Goal: Task Accomplishment & Management: Use online tool/utility

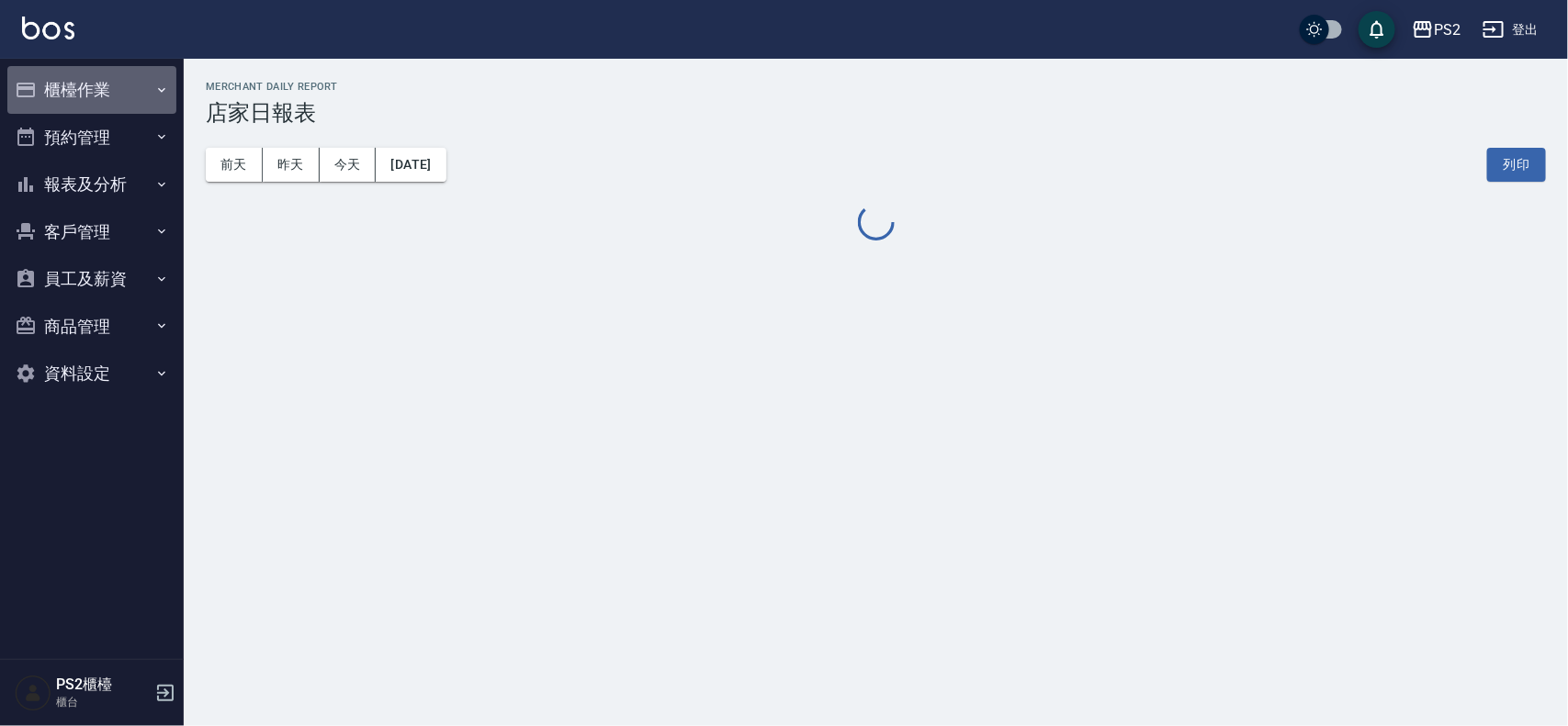
click at [101, 84] on button "櫃檯作業" at bounding box center [92, 89] width 169 height 47
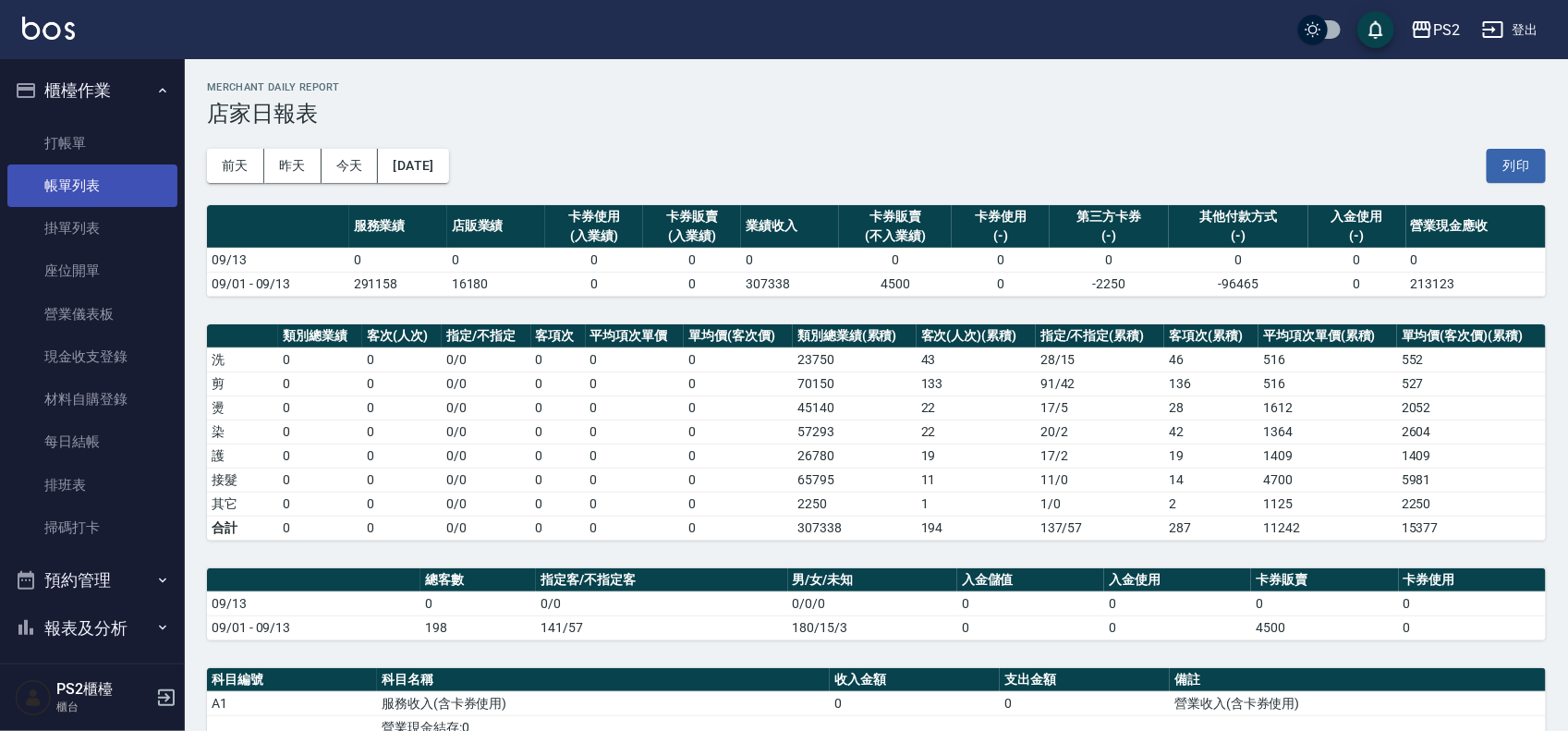
click at [107, 171] on link "帳單列表" at bounding box center [93, 185] width 170 height 42
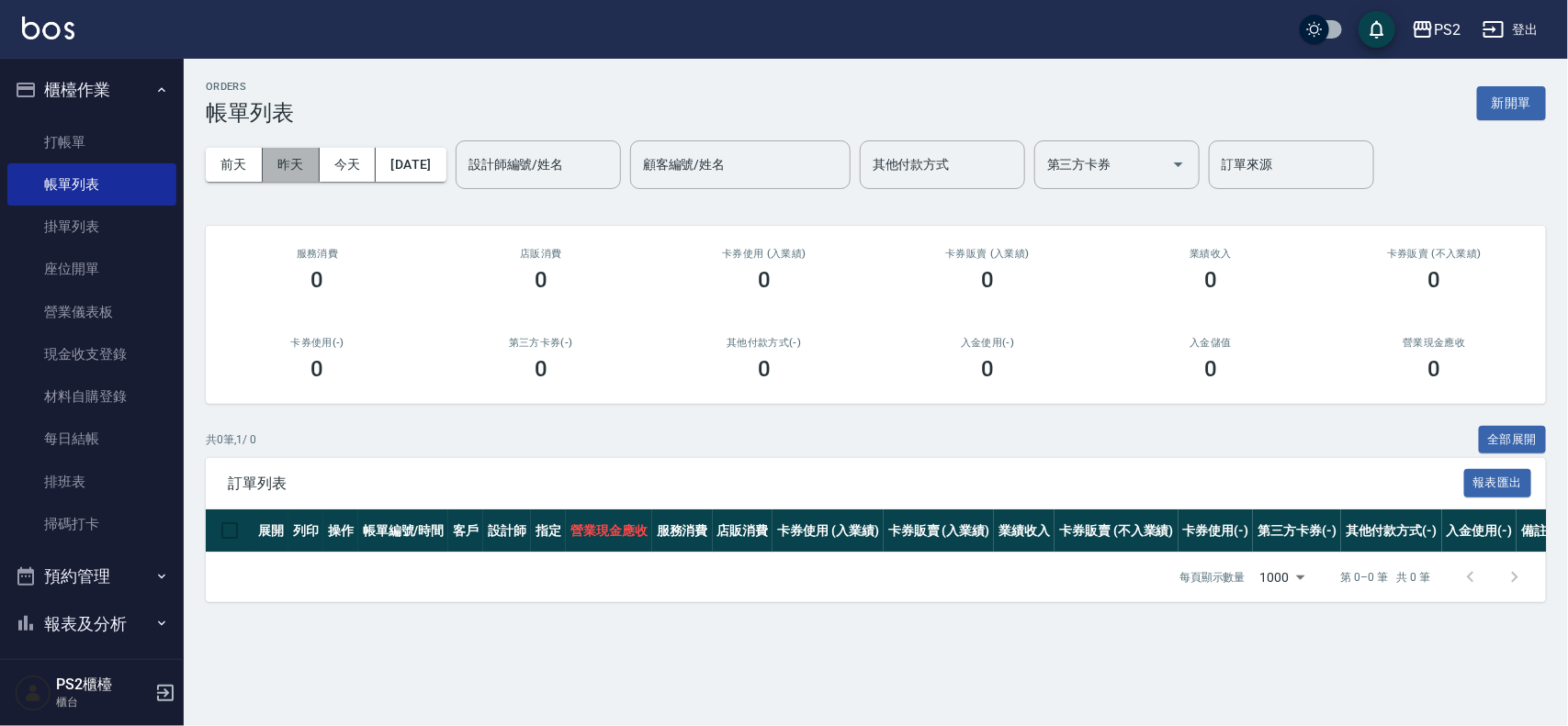
click at [282, 158] on button "昨天" at bounding box center [291, 164] width 57 height 34
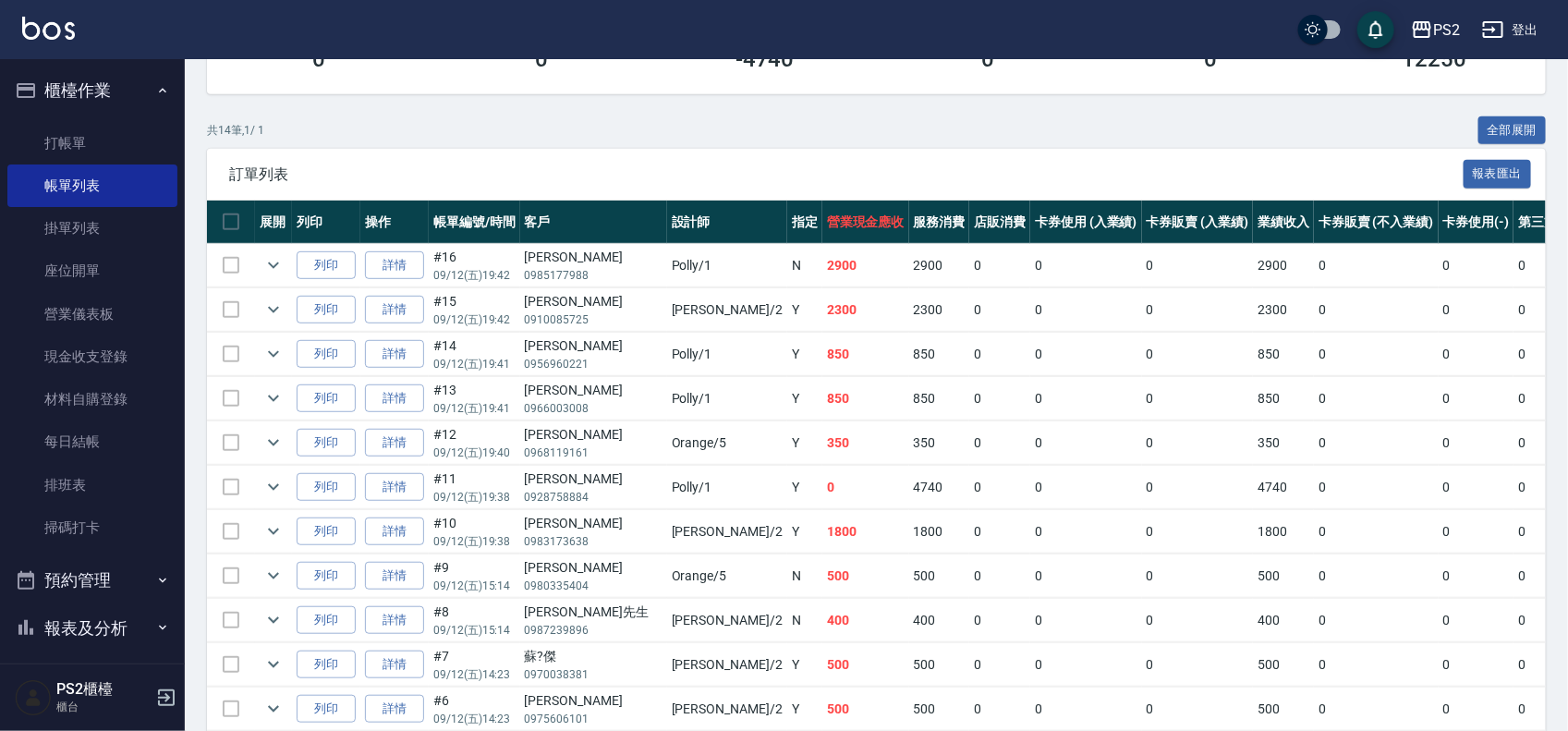
scroll to position [542, 0]
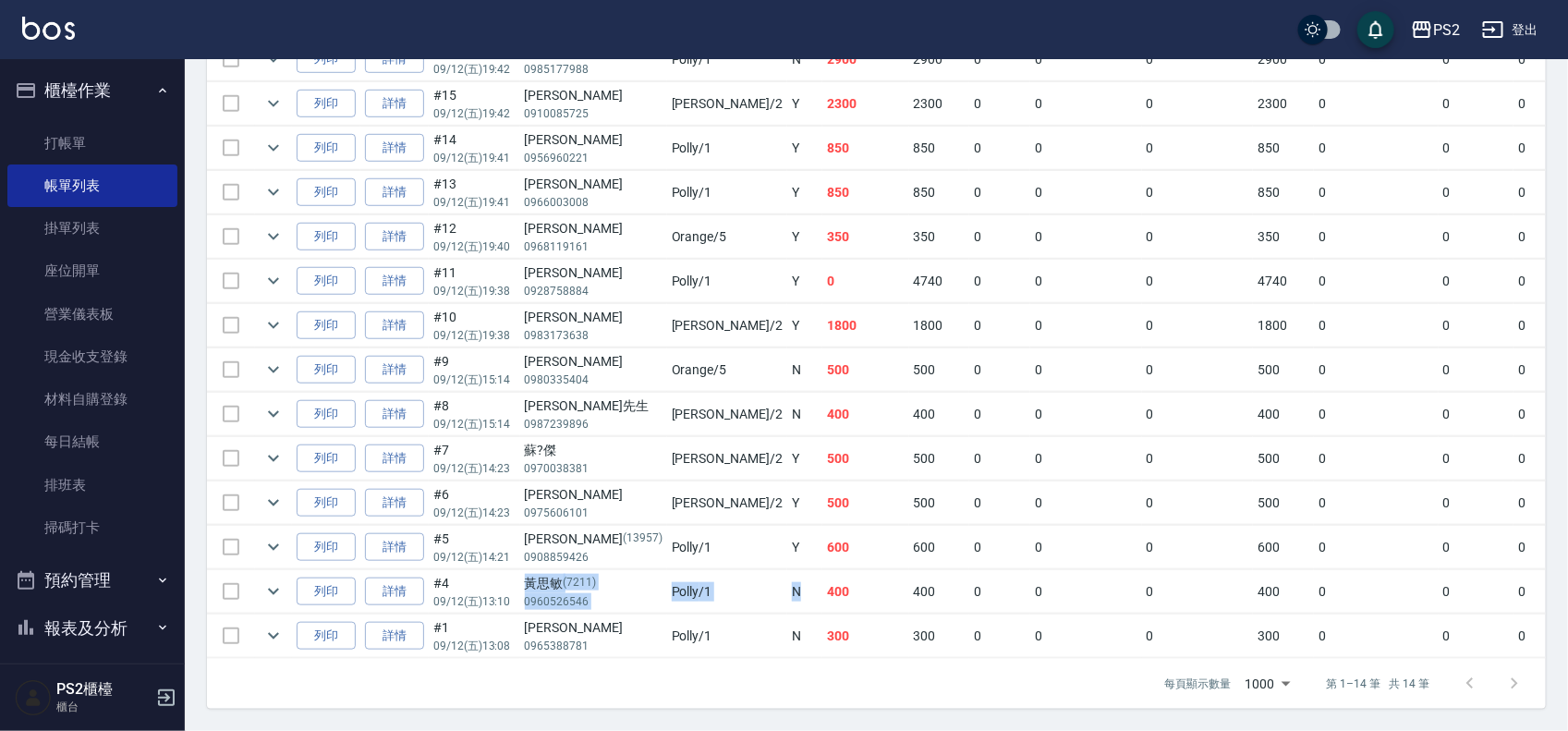
drag, startPoint x: 625, startPoint y: 576, endPoint x: 765, endPoint y: 576, distance: 140.0
click at [690, 436] on tr "列印 詳情 #4 09/12 (五) 13:10 [PERSON_NAME][PHONE_NUMBER] Polly /1 [DEMOGRAPHIC_DATA…" at bounding box center [1041, 592] width 1668 height 43
click at [791, 436] on td "400" at bounding box center [865, 592] width 87 height 43
drag, startPoint x: 582, startPoint y: 431, endPoint x: 734, endPoint y: 437, distance: 152.1
click at [734, 436] on tr "列印 詳情 #7 09/12 (五) 14:23 蘇?傑 0970038381 [PERSON_NAME] /2 Y 500 500 0 0 0 500 0 …" at bounding box center [1041, 459] width 1668 height 43
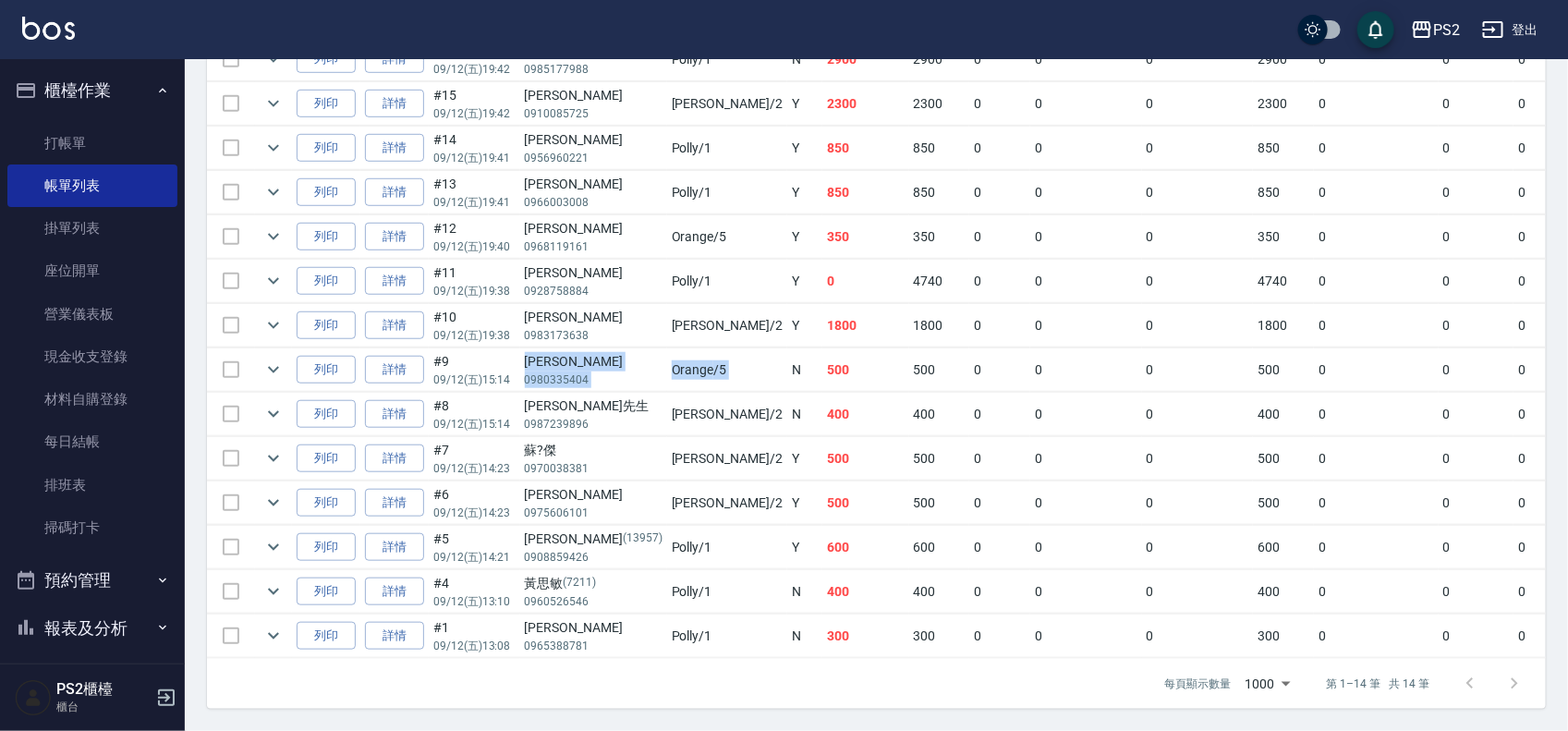
drag, startPoint x: 520, startPoint y: 348, endPoint x: 677, endPoint y: 345, distance: 157.0
click at [677, 349] on tr "列印 詳情 #9 09/12 (五) 15:14 [PERSON_NAME]0980335404 Orange /5 N 500 500 0 0 0 500 …" at bounding box center [1041, 370] width 1668 height 43
click at [580, 327] on p "0983173638" at bounding box center [593, 336] width 137 height 17
click at [588, 327] on p "0983173638" at bounding box center [593, 336] width 137 height 17
drag, startPoint x: 618, startPoint y: 295, endPoint x: 805, endPoint y: 285, distance: 187.3
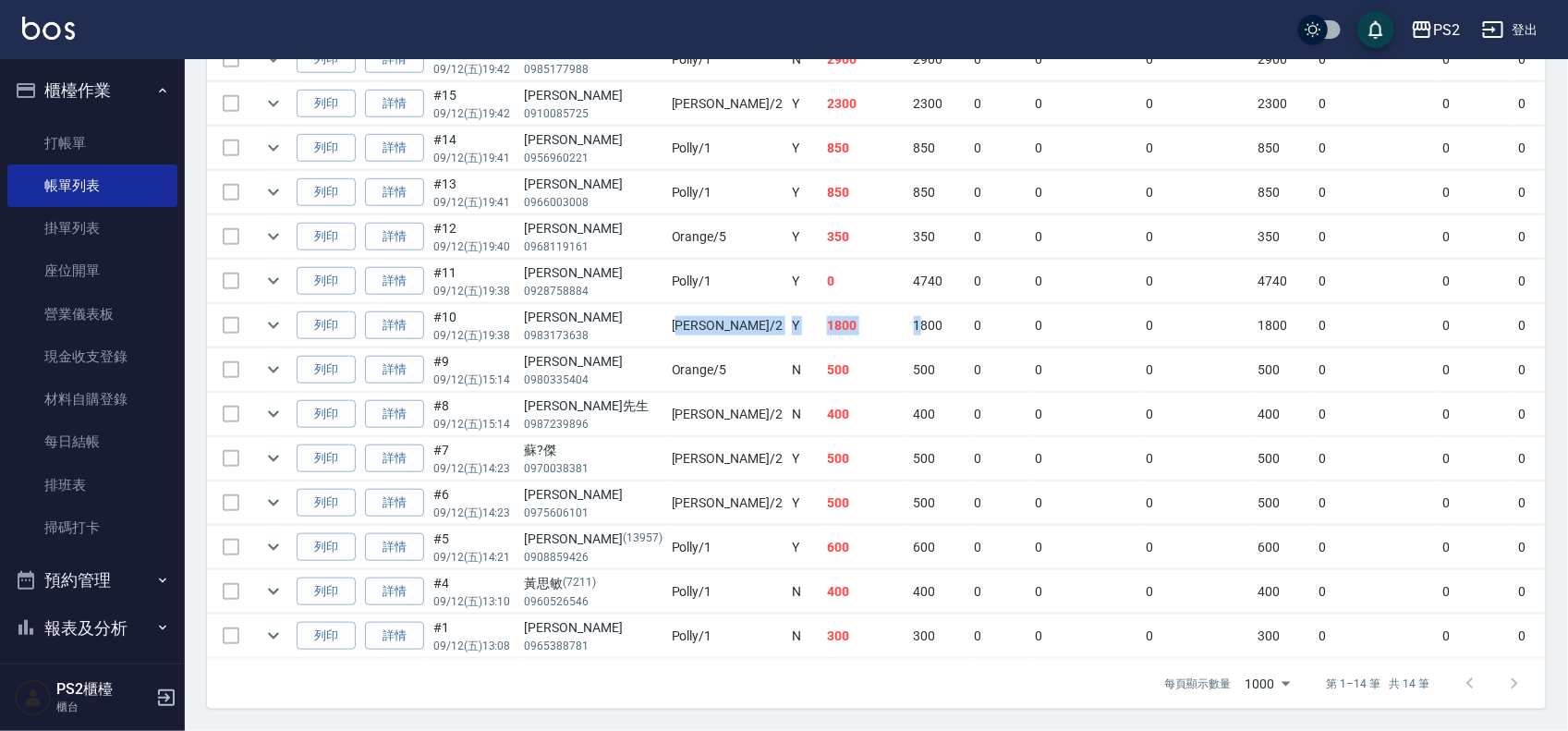
click at [791, 304] on tr "列印 詳情 #10 09/12 (五) 19:38 [PERSON_NAME]0983173638 [PERSON_NAME] /2 Y 1800 1800 …" at bounding box center [1041, 325] width 1668 height 43
drag, startPoint x: 723, startPoint y: 271, endPoint x: 816, endPoint y: 252, distance: 94.9
click at [791, 260] on tr "列印 詳情 #11 09/12 (五) 19:38 [PERSON_NAME] 0928758884 [PERSON_NAME] /1 Y 0 4740 0 …" at bounding box center [1041, 281] width 1668 height 43
drag, startPoint x: 575, startPoint y: 201, endPoint x: 782, endPoint y: 204, distance: 207.0
click at [782, 215] on tr "列印 詳情 #12 09/12 (五) 19:40 [PERSON_NAME]0968119161 Orange /5 Y 350 350 0 0 0 350…" at bounding box center [1041, 236] width 1668 height 43
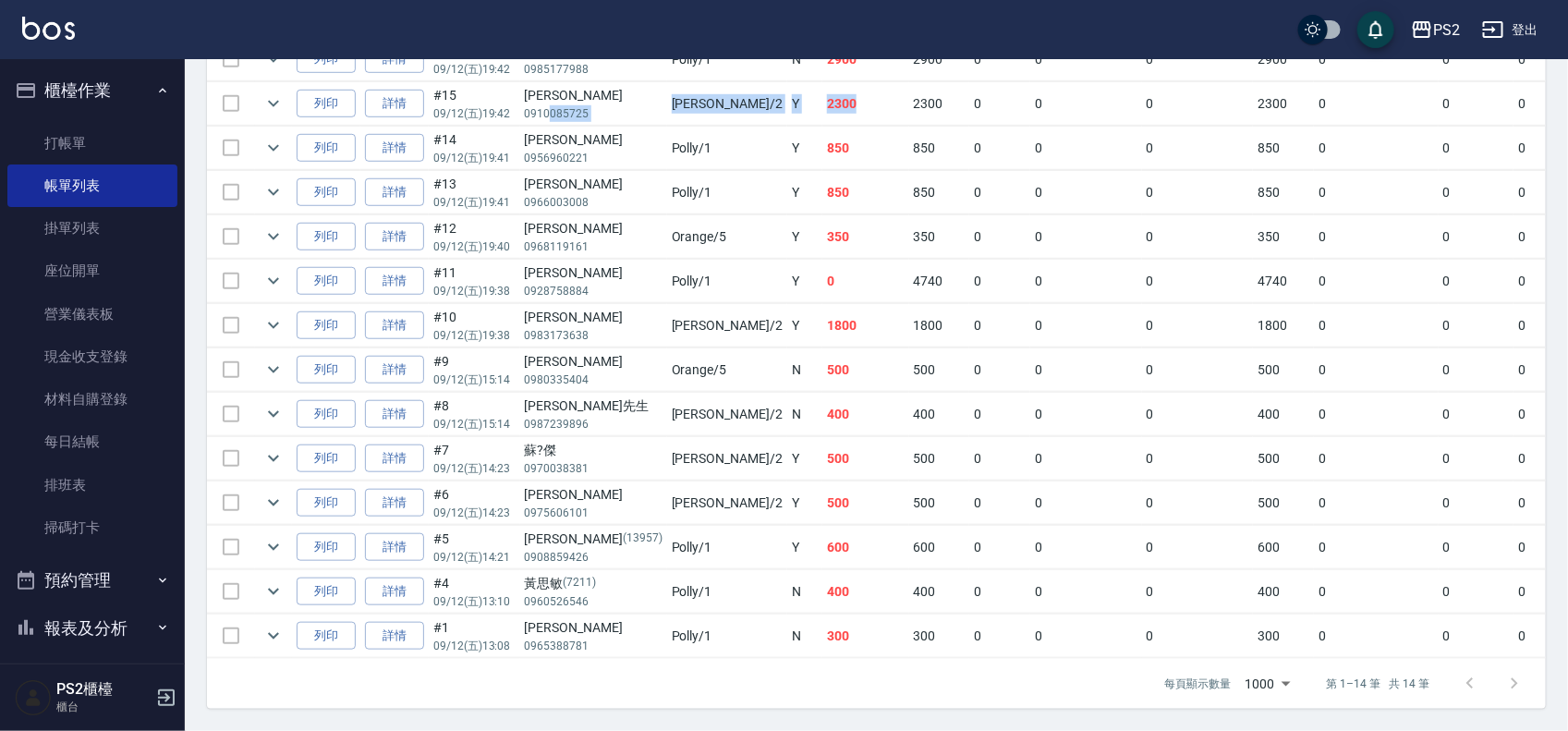
drag, startPoint x: 775, startPoint y: 79, endPoint x: 546, endPoint y: 88, distance: 229.2
click at [546, 88] on tr "列印 詳情 #15 09/12 (五) 19:42 [PERSON_NAME]0910085725 [PERSON_NAME] /2 Y 2300 2300 …" at bounding box center [1041, 104] width 1668 height 43
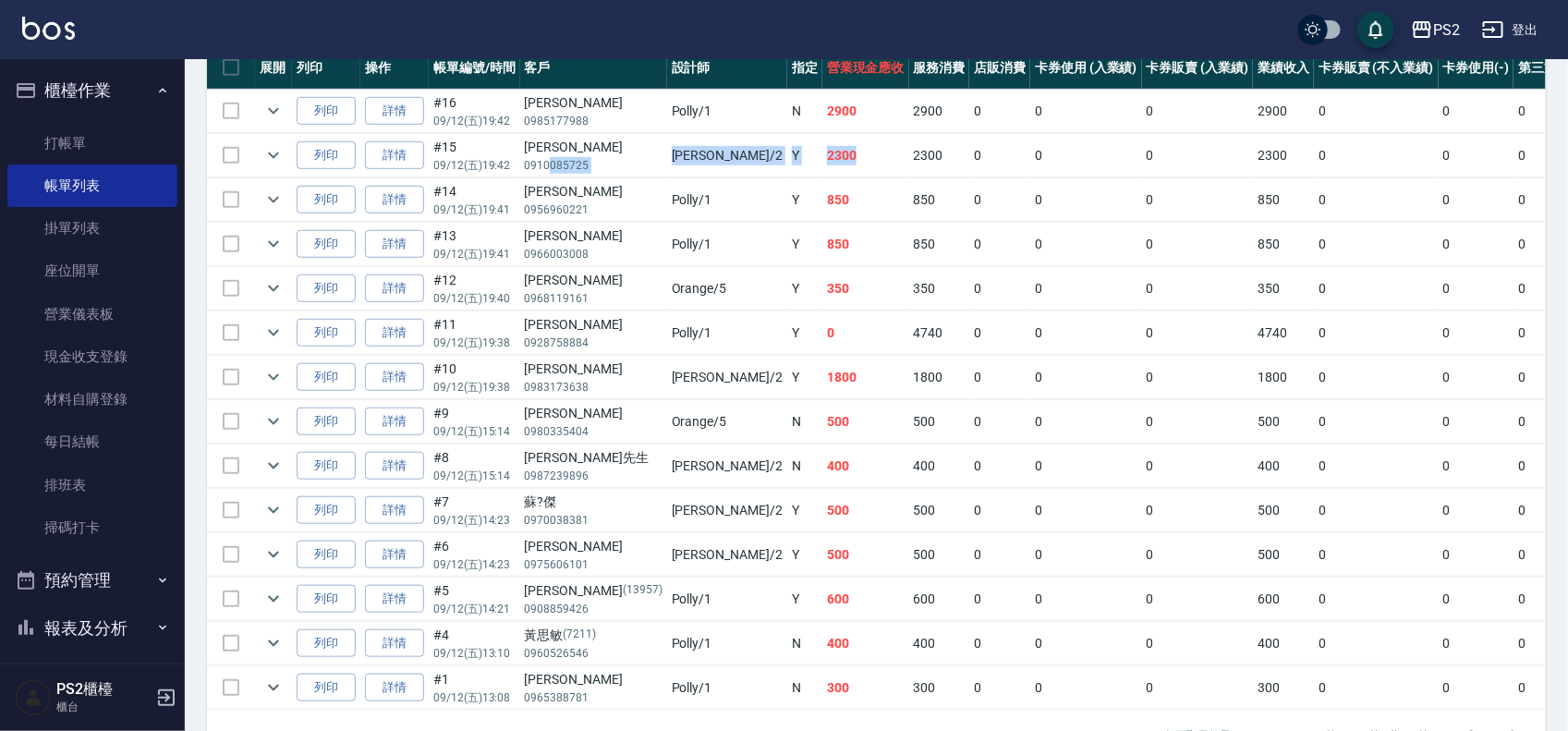
scroll to position [426, 0]
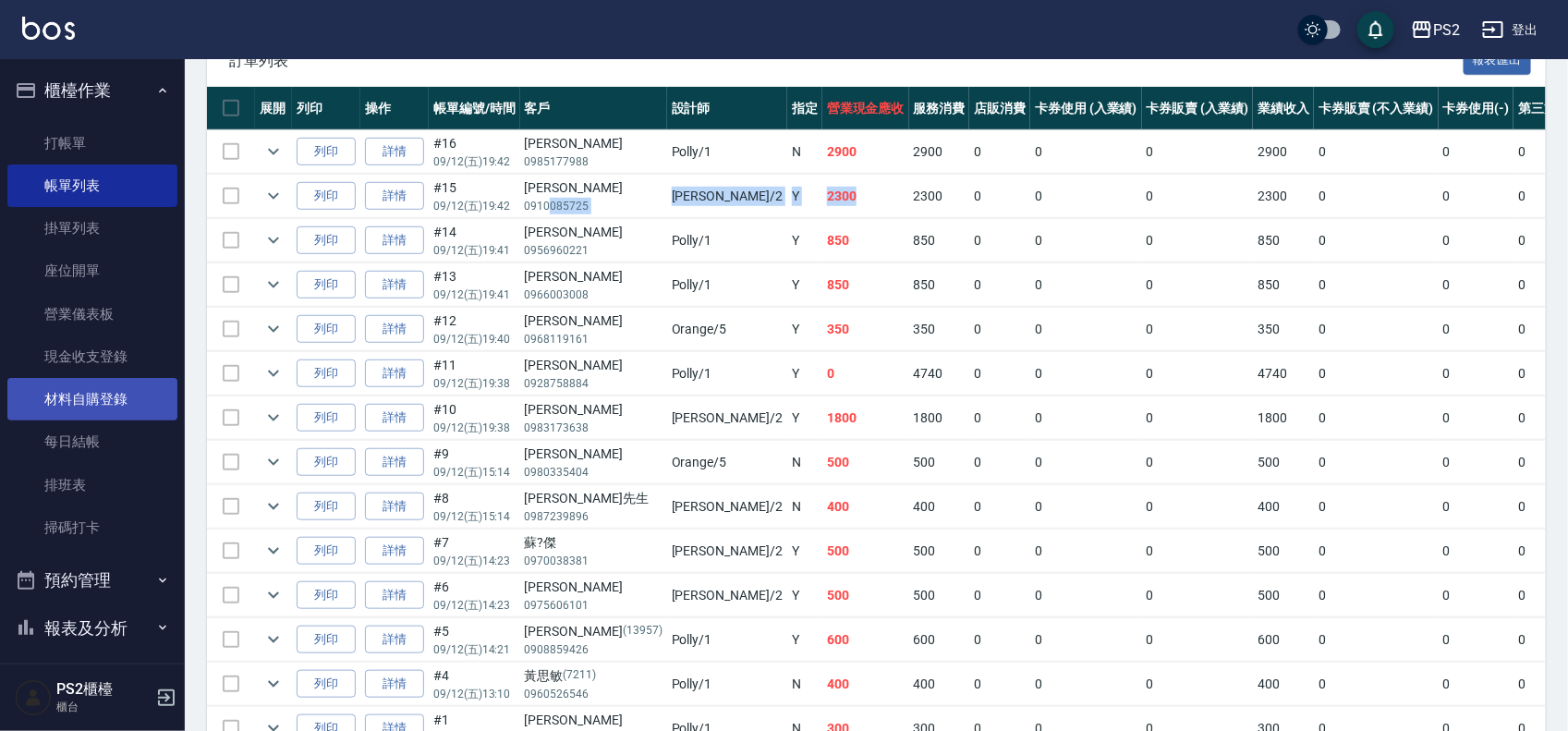
click at [113, 391] on link "材料自購登錄" at bounding box center [93, 398] width 170 height 42
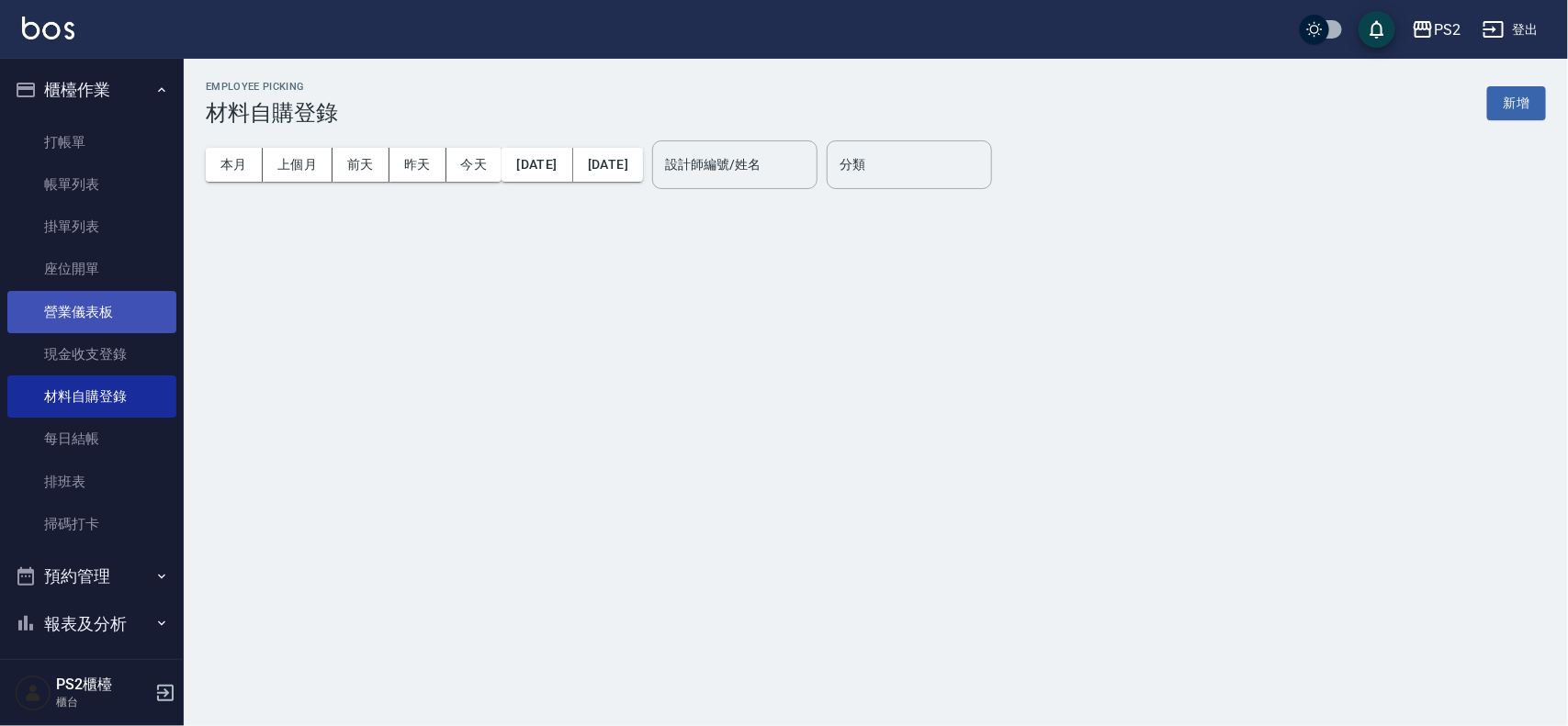
click at [124, 317] on link "營業儀表板" at bounding box center [92, 311] width 169 height 42
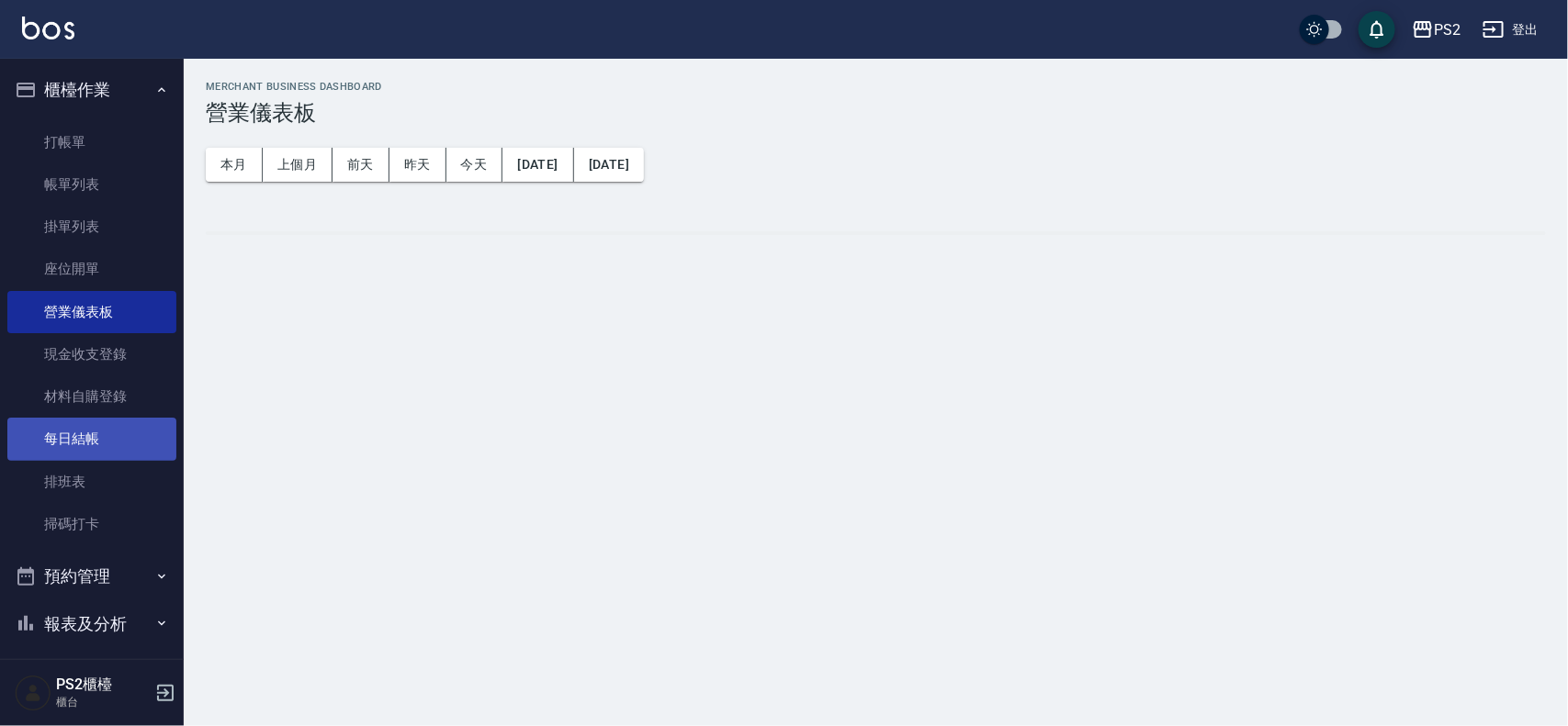
click at [85, 433] on link "每日結帳" at bounding box center [92, 438] width 169 height 42
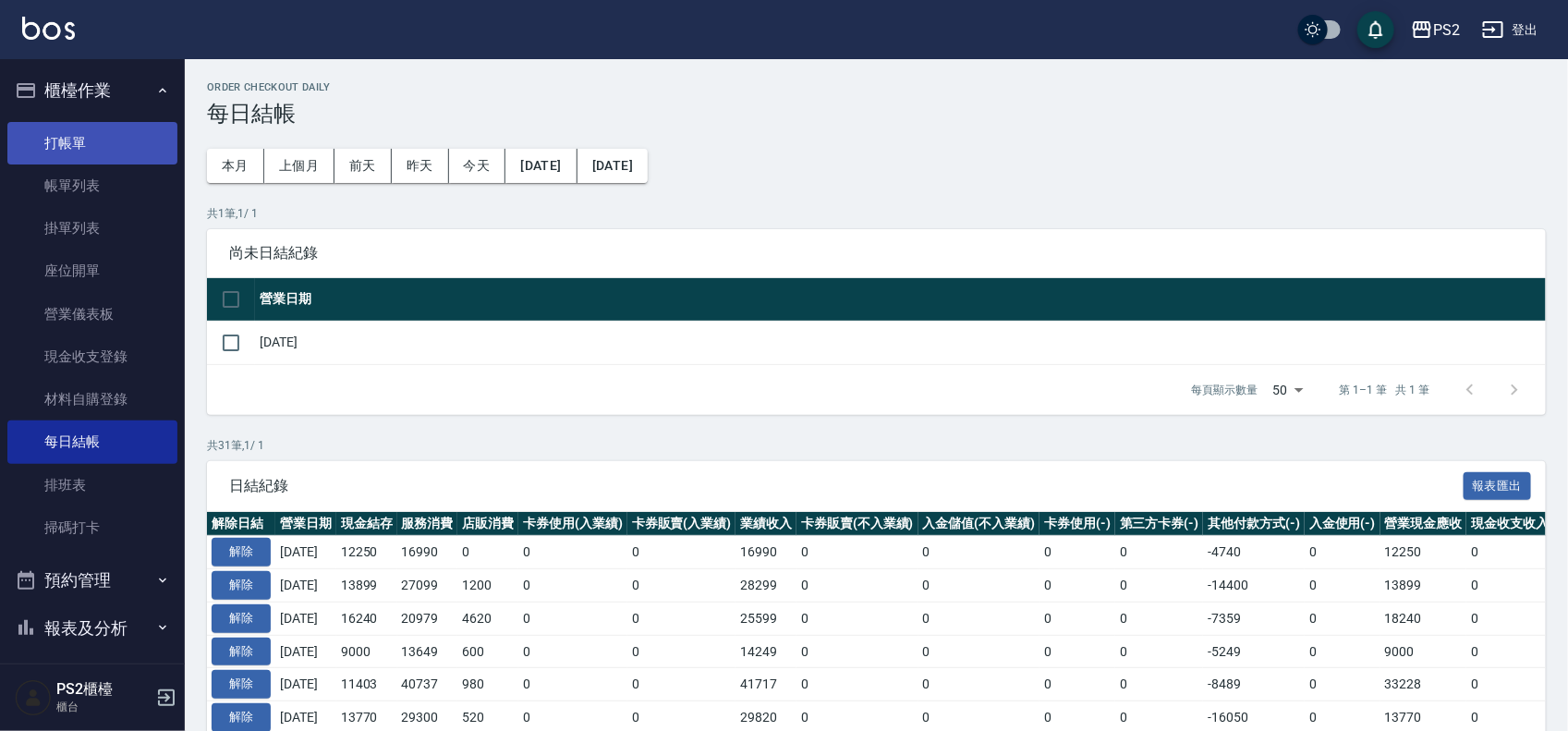
click at [60, 135] on link "打帳單" at bounding box center [93, 143] width 170 height 42
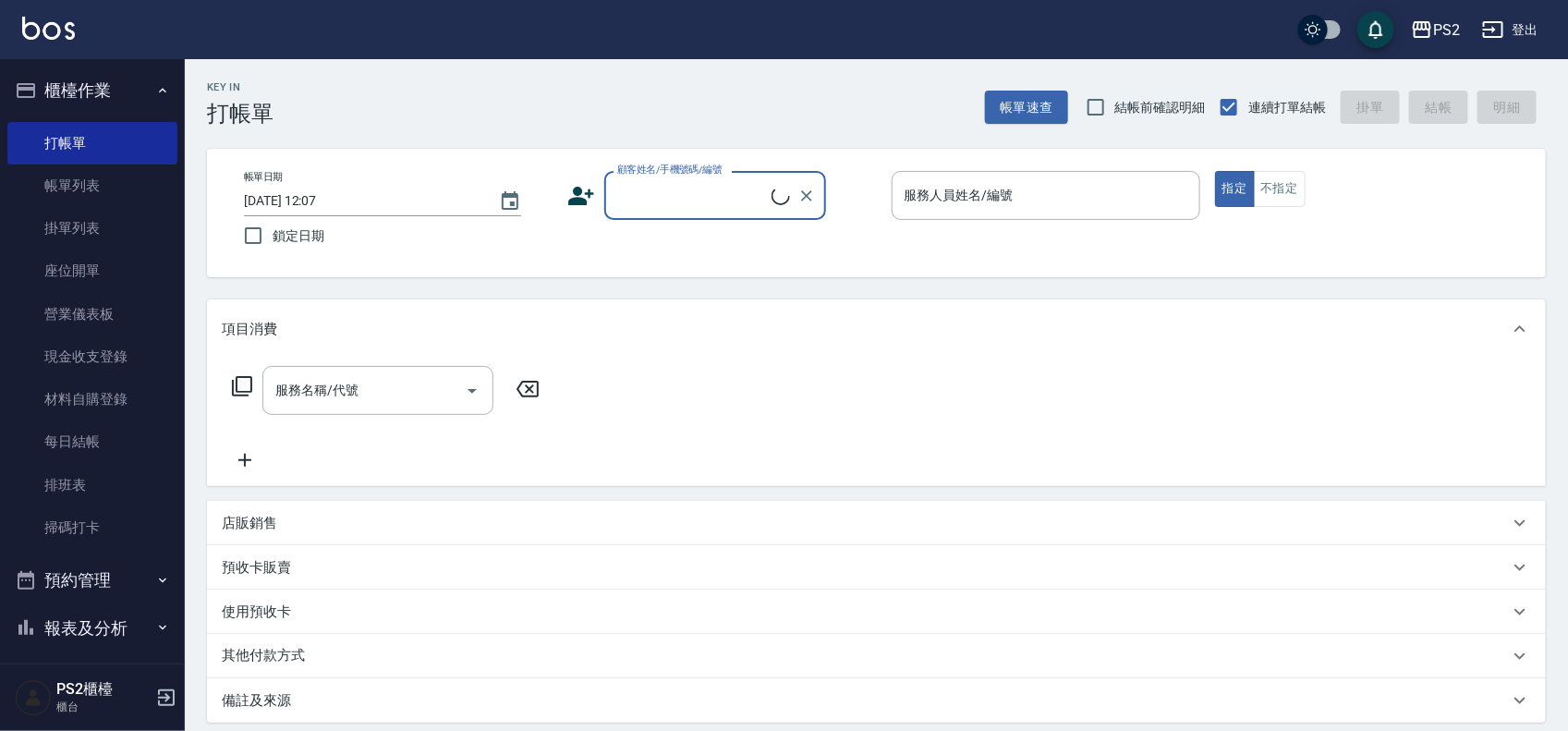
click at [673, 179] on input "顧客姓名/手機號碼/編號" at bounding box center [692, 195] width 159 height 33
type input "0"
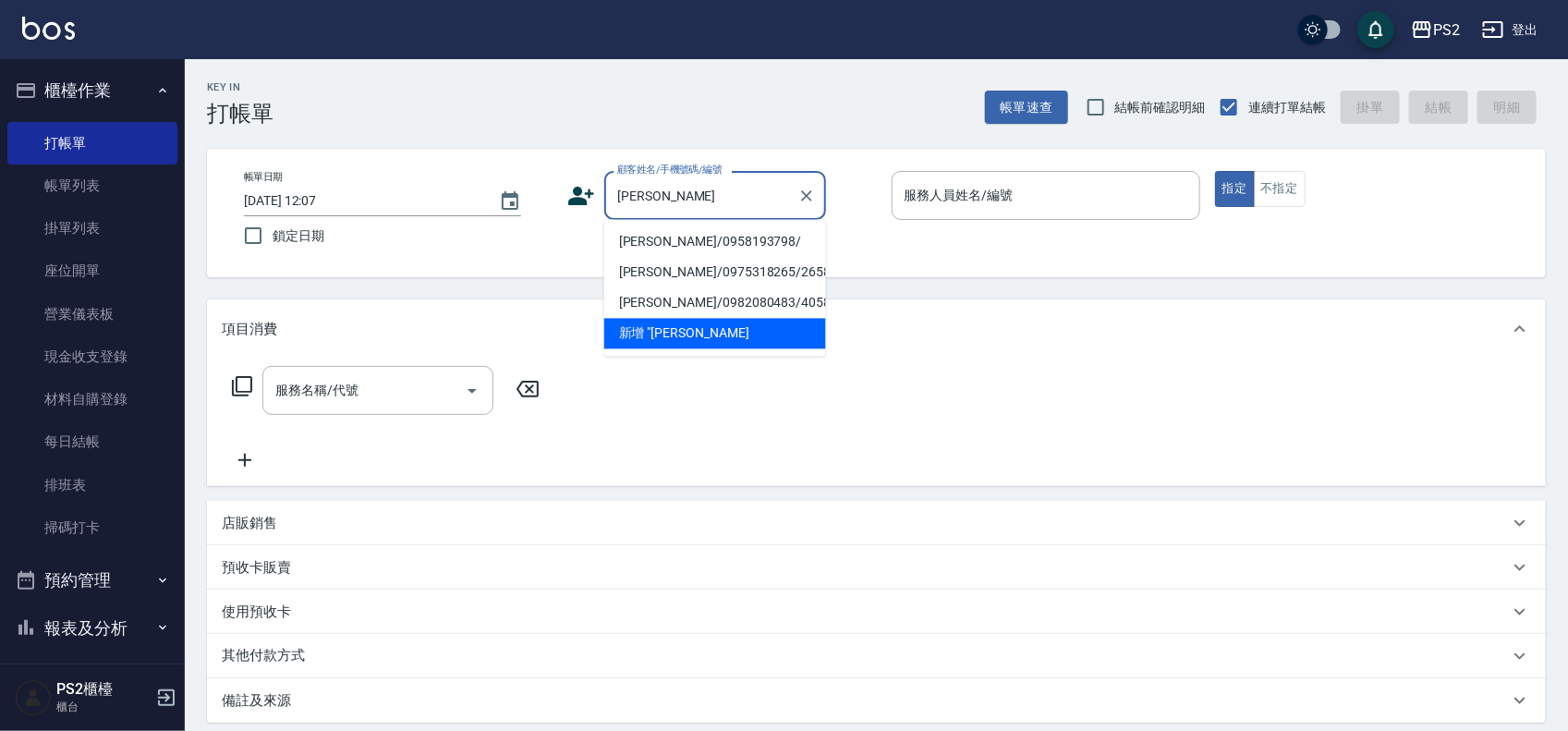
click at [637, 237] on li "[PERSON_NAME]/0958193798/" at bounding box center [715, 242] width 221 height 31
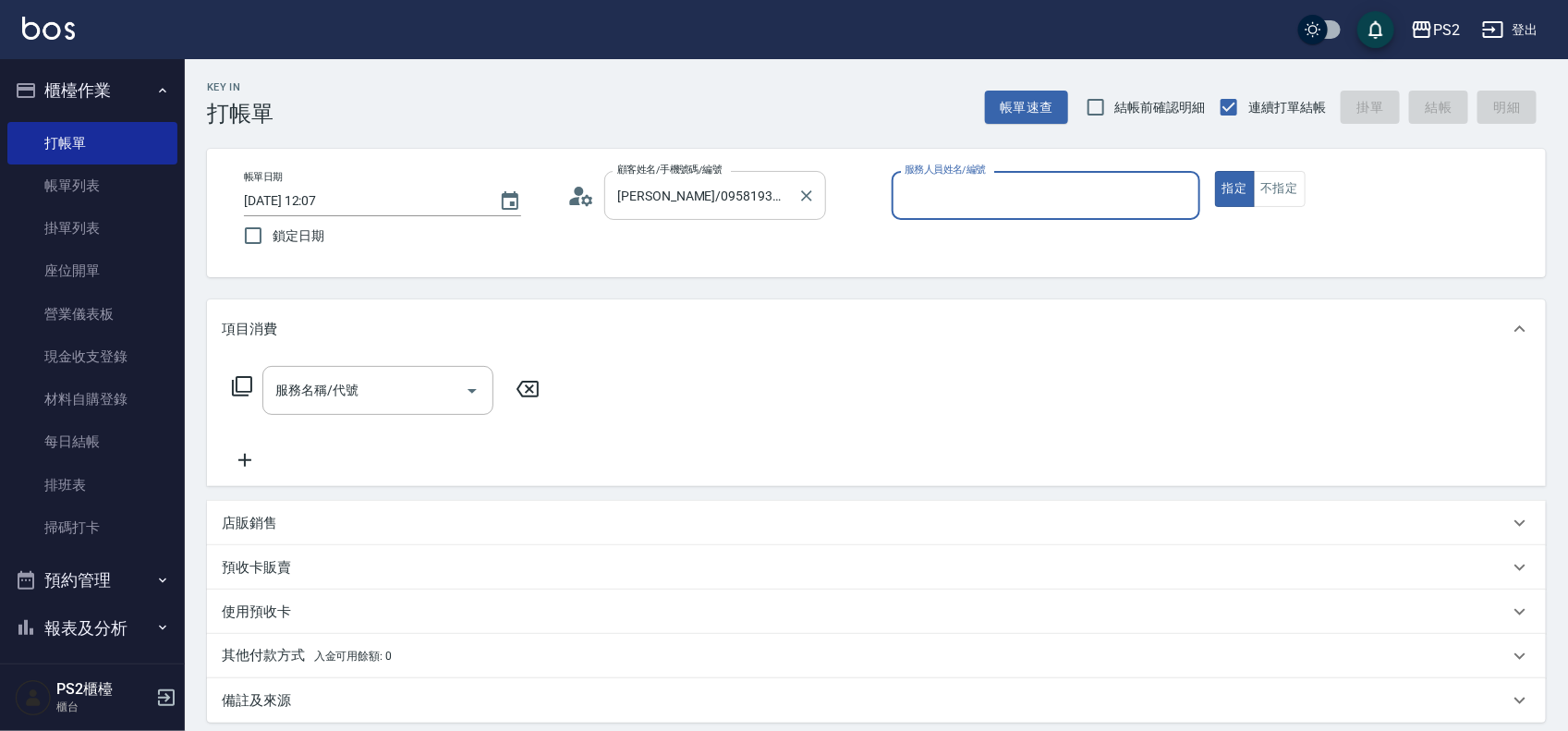
click at [608, 200] on div "[PERSON_NAME]/0958193798/ 顧客姓名/手機號碼/編號" at bounding box center [715, 195] width 221 height 49
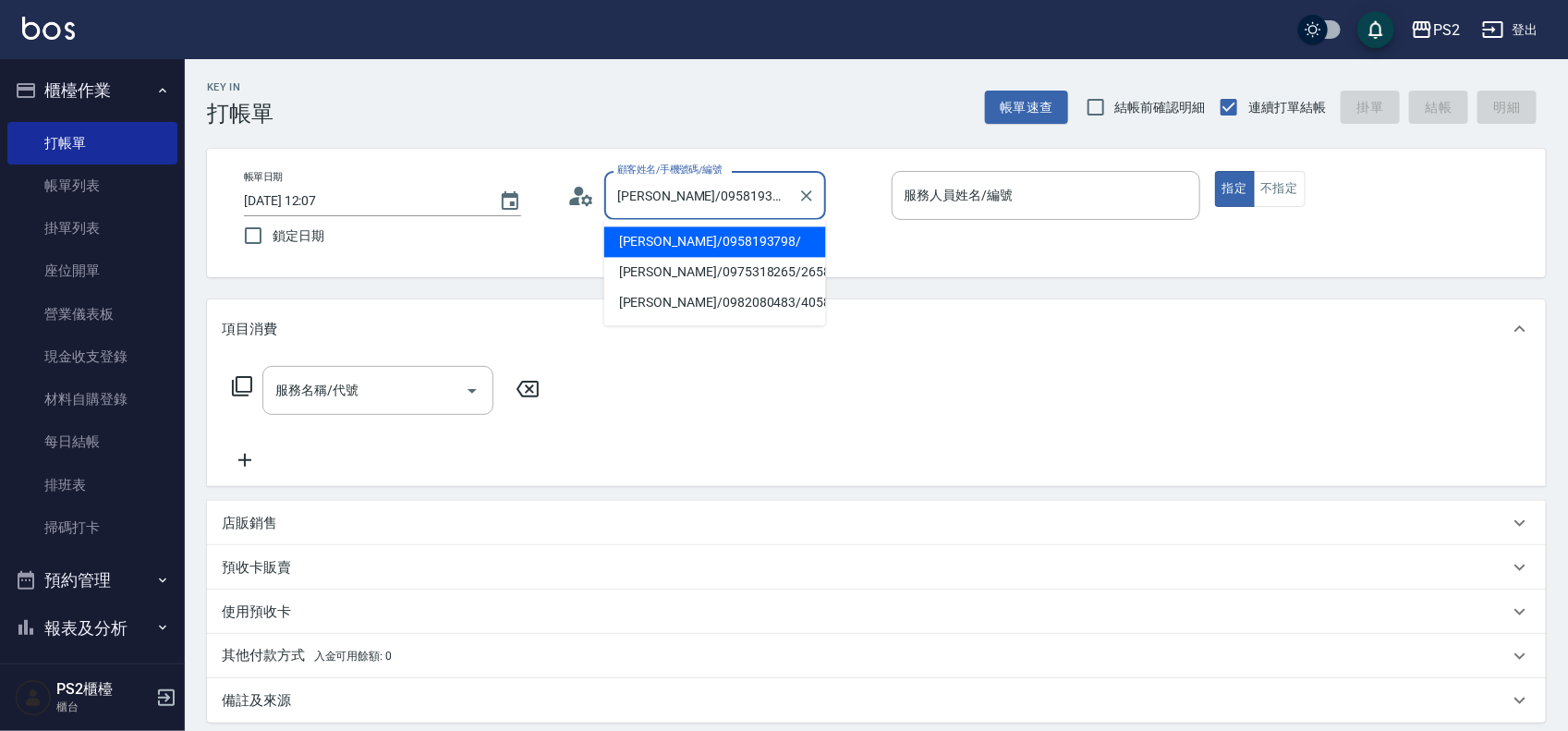
click at [577, 202] on icon at bounding box center [576, 201] width 11 height 8
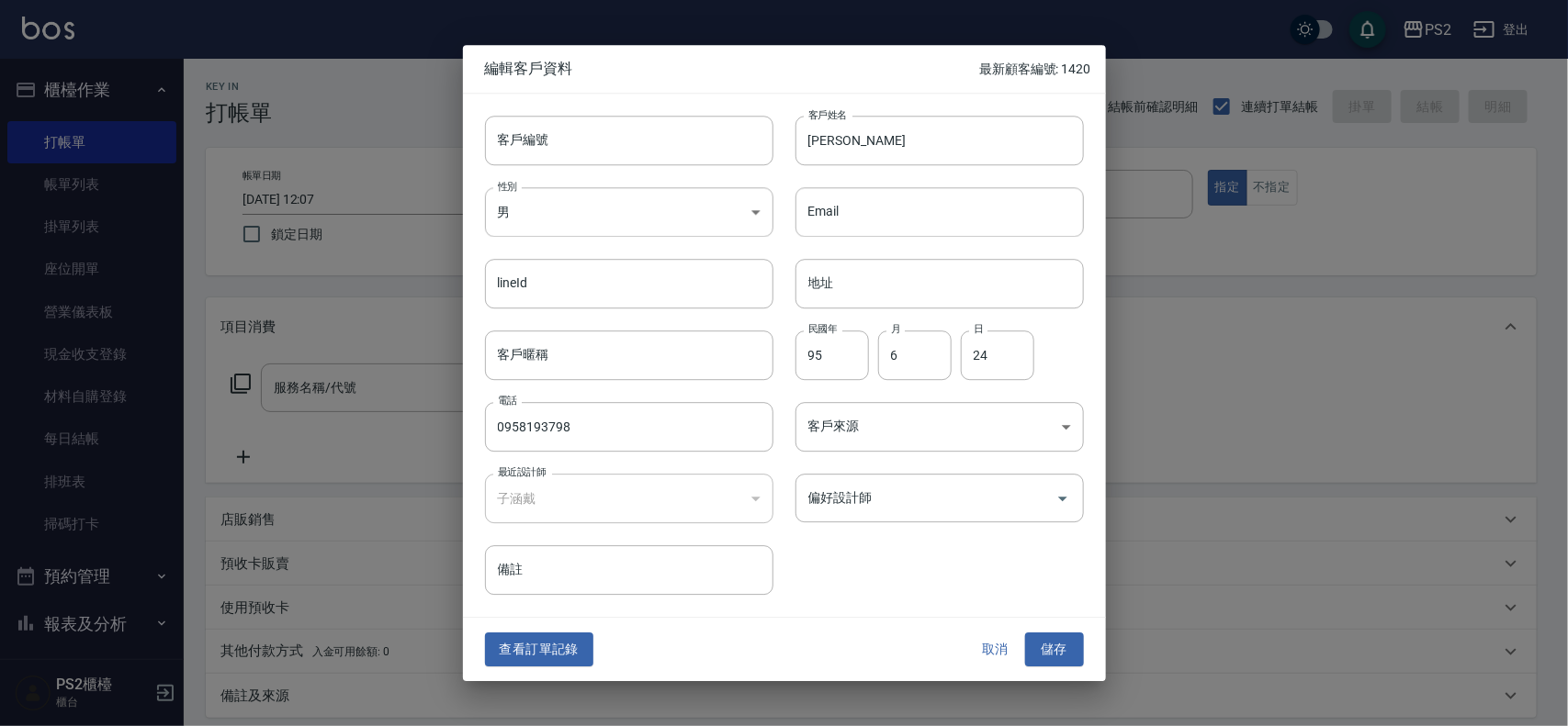
click at [786, 67] on div at bounding box center [784, 363] width 1568 height 726
click at [786, 73] on div at bounding box center [784, 363] width 1568 height 726
click at [786, 433] on button "取消" at bounding box center [995, 650] width 59 height 34
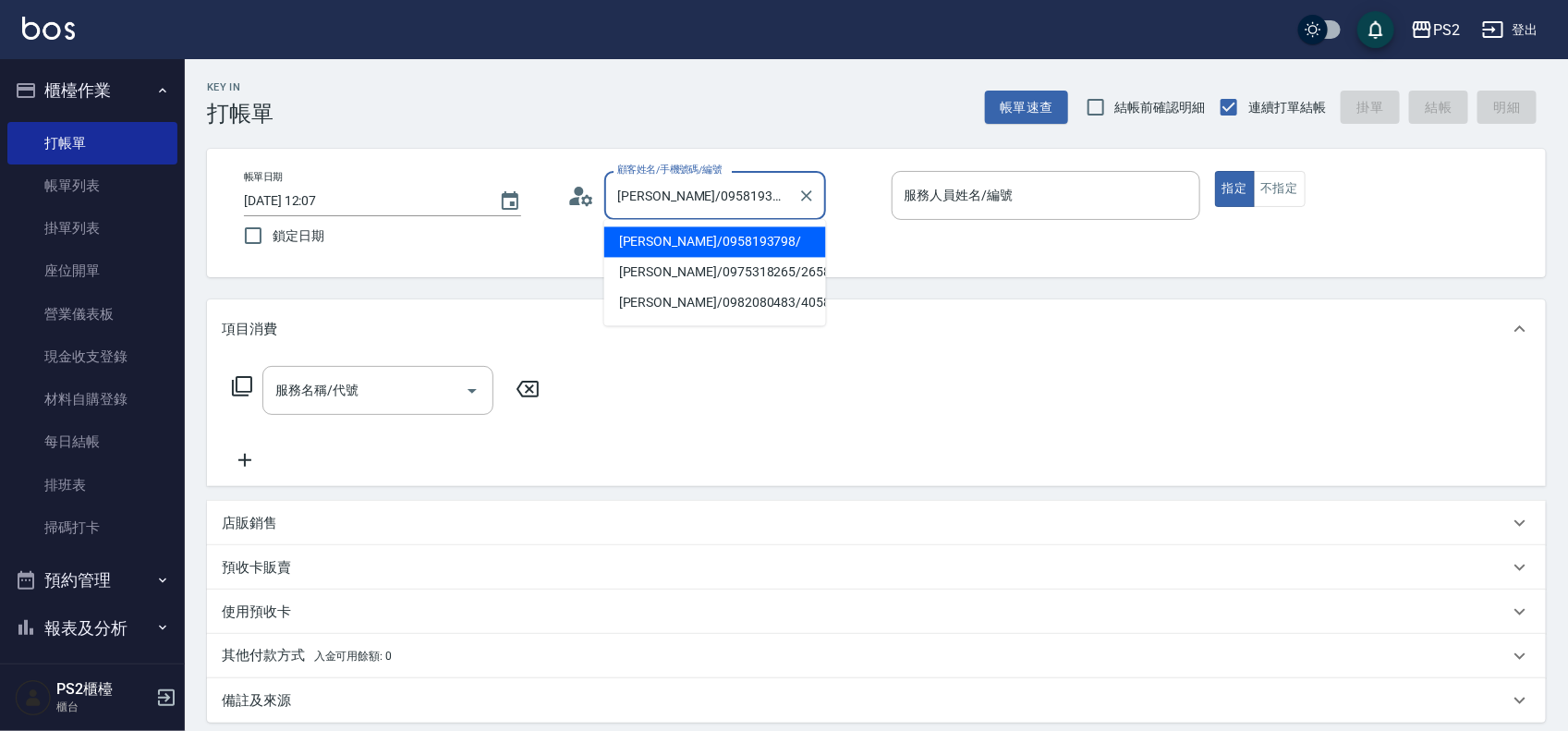
drag, startPoint x: 756, startPoint y: 200, endPoint x: 677, endPoint y: 199, distance: 79.0
click at [682, 199] on input "[PERSON_NAME]/0958193798/" at bounding box center [702, 195] width 178 height 33
click at [656, 199] on input "[PERSON_NAME]/0958193798/" at bounding box center [702, 195] width 178 height 33
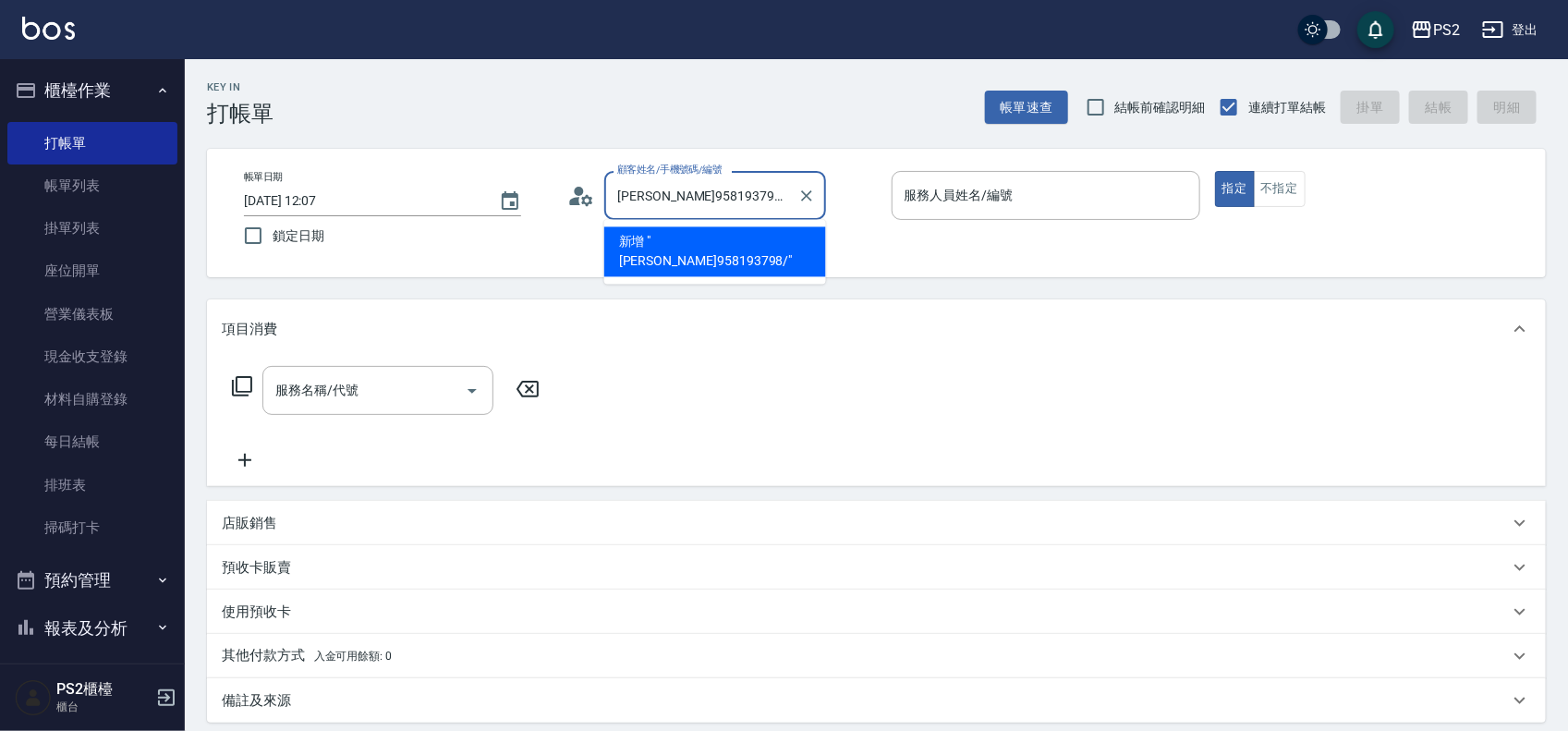
click at [745, 204] on input "[PERSON_NAME]958193798/" at bounding box center [702, 195] width 178 height 33
click at [745, 204] on input "[PERSON_NAME]958193798/" at bounding box center [692, 195] width 159 height 33
click at [745, 204] on input "[PERSON_NAME]958193798/" at bounding box center [702, 195] width 178 height 33
click at [703, 197] on input "[PERSON_NAME]958193798/" at bounding box center [702, 195] width 178 height 33
click at [707, 197] on input "[PERSON_NAME]958193798/" at bounding box center [702, 195] width 178 height 33
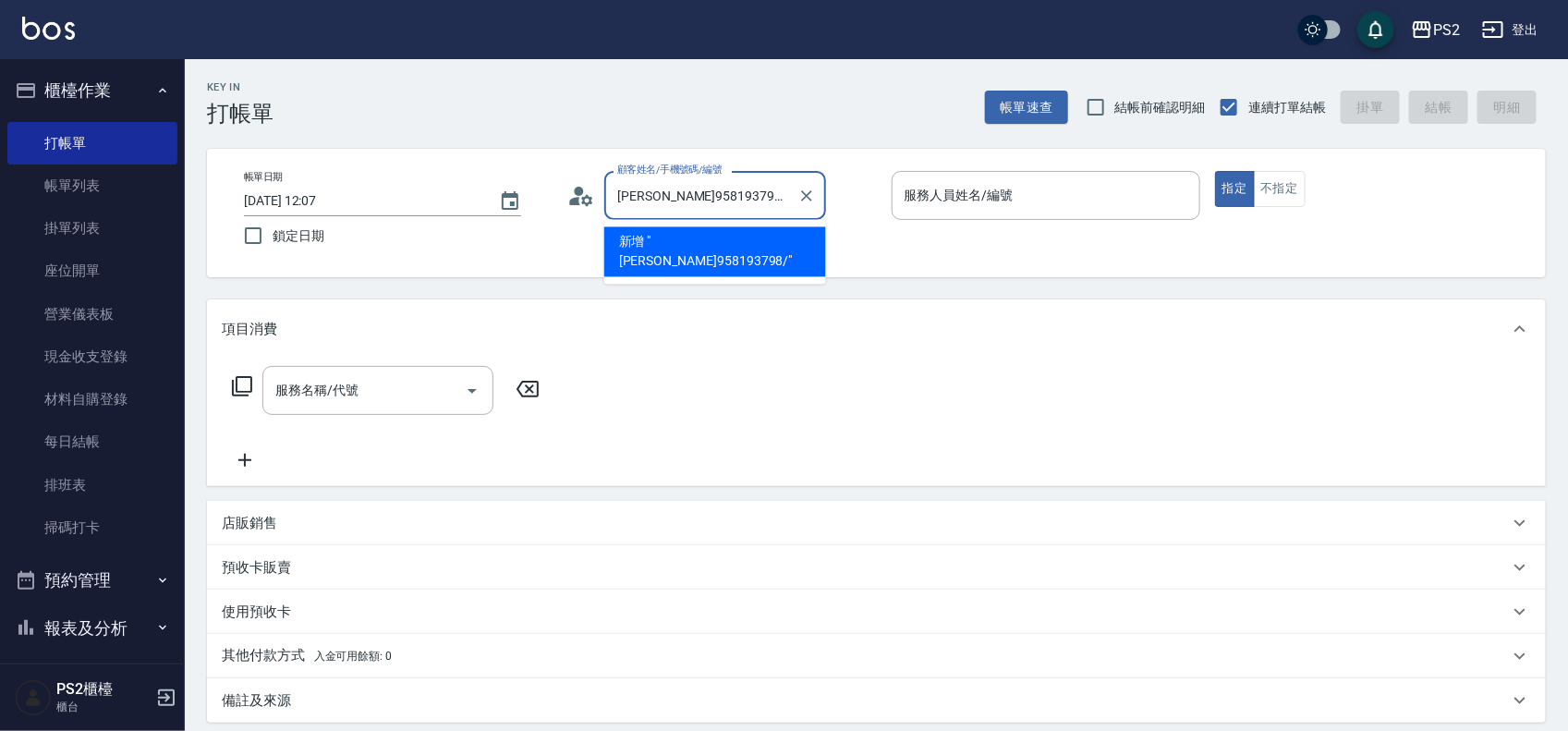
click at [707, 197] on input "[PERSON_NAME]958193798/" at bounding box center [702, 195] width 178 height 33
click at [714, 197] on input "[PERSON_NAME]958193798/" at bounding box center [702, 195] width 178 height 33
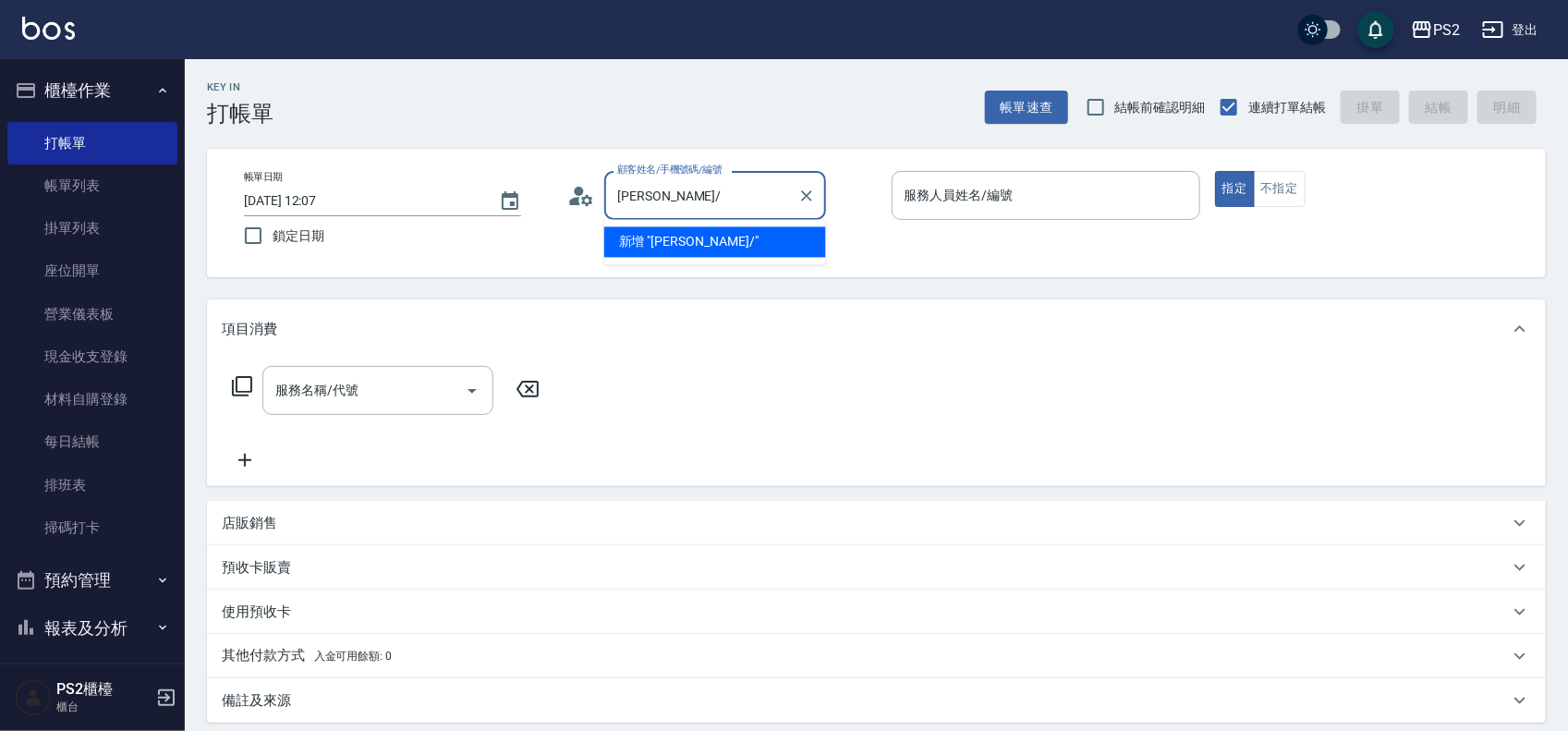
click at [734, 208] on input "[PERSON_NAME]/" at bounding box center [702, 195] width 178 height 33
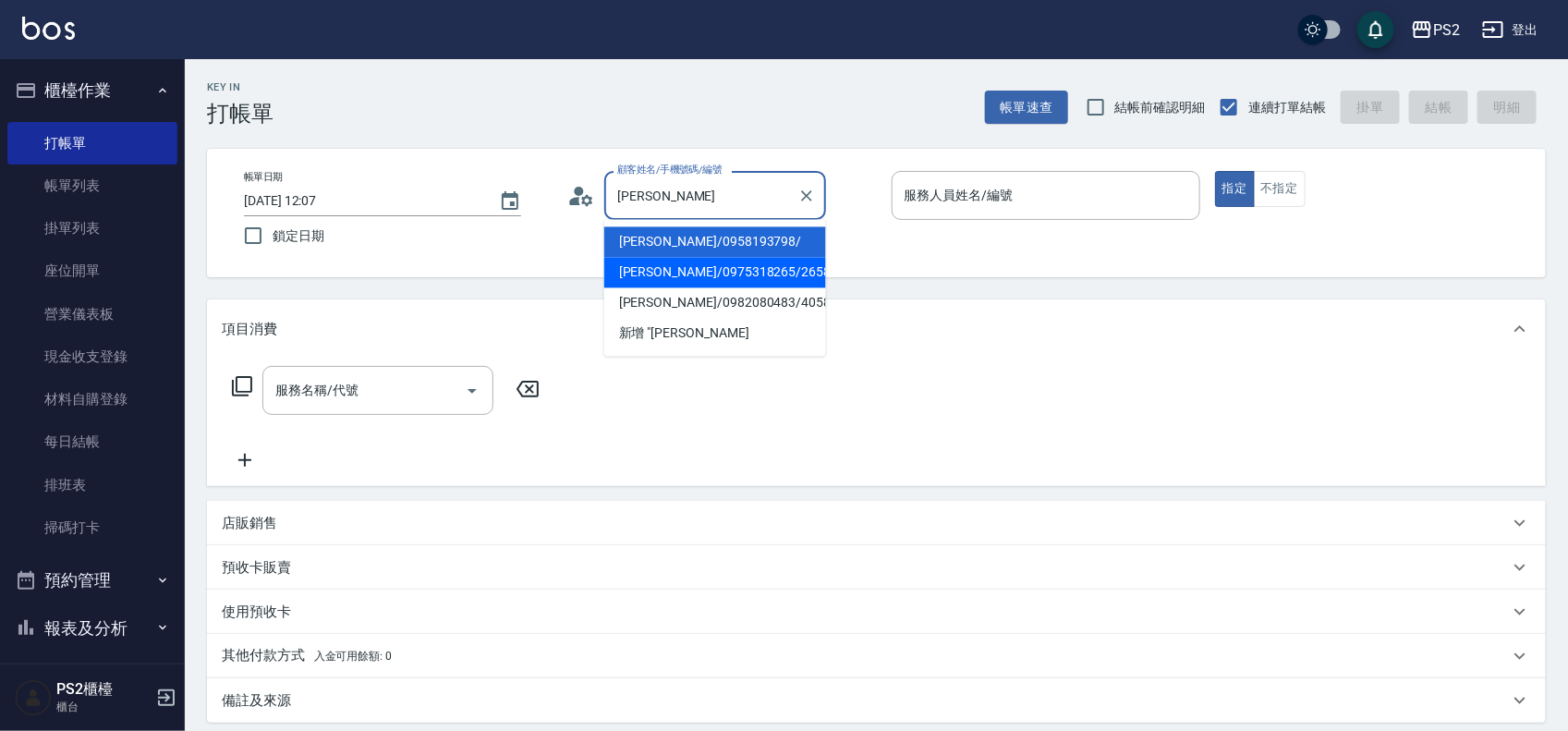
click at [739, 279] on li "[PERSON_NAME]/0975318265/2658" at bounding box center [715, 273] width 221 height 31
type input "[PERSON_NAME]/0975318265/2658"
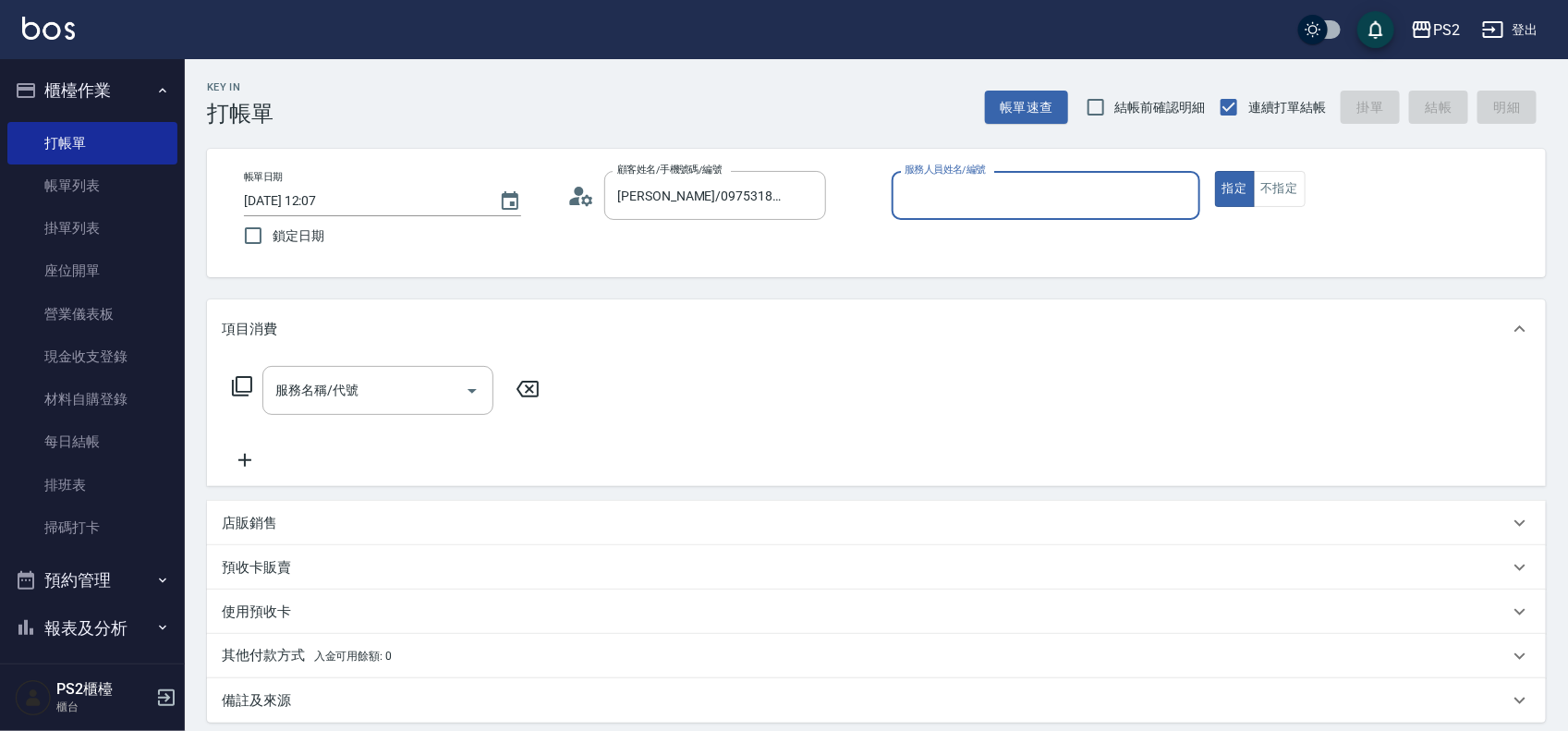
click at [594, 197] on icon at bounding box center [581, 196] width 28 height 28
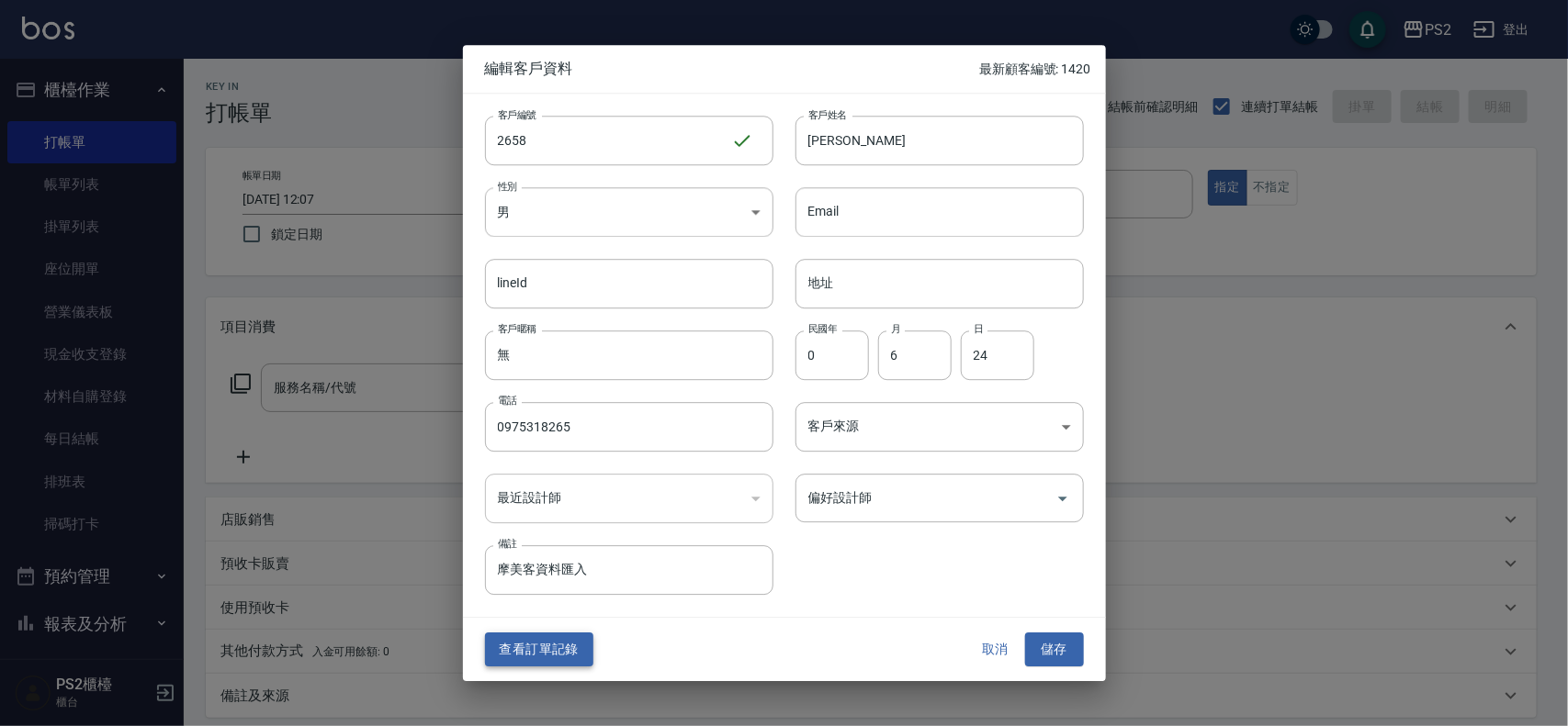
click at [570, 433] on button "查看訂單記錄" at bounding box center [539, 650] width 109 height 34
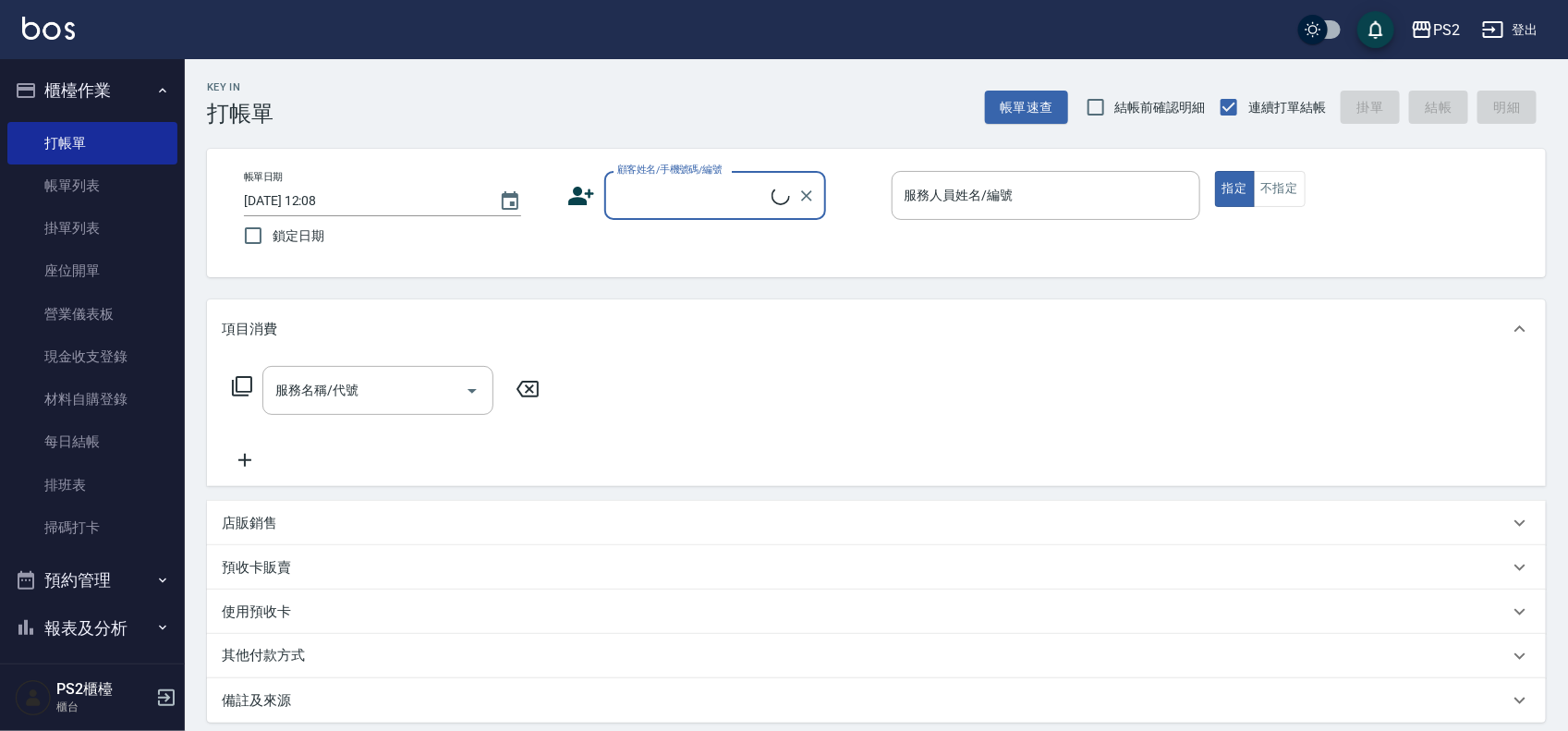
click at [696, 201] on input "顧客姓名/手機號碼/編號" at bounding box center [692, 195] width 159 height 33
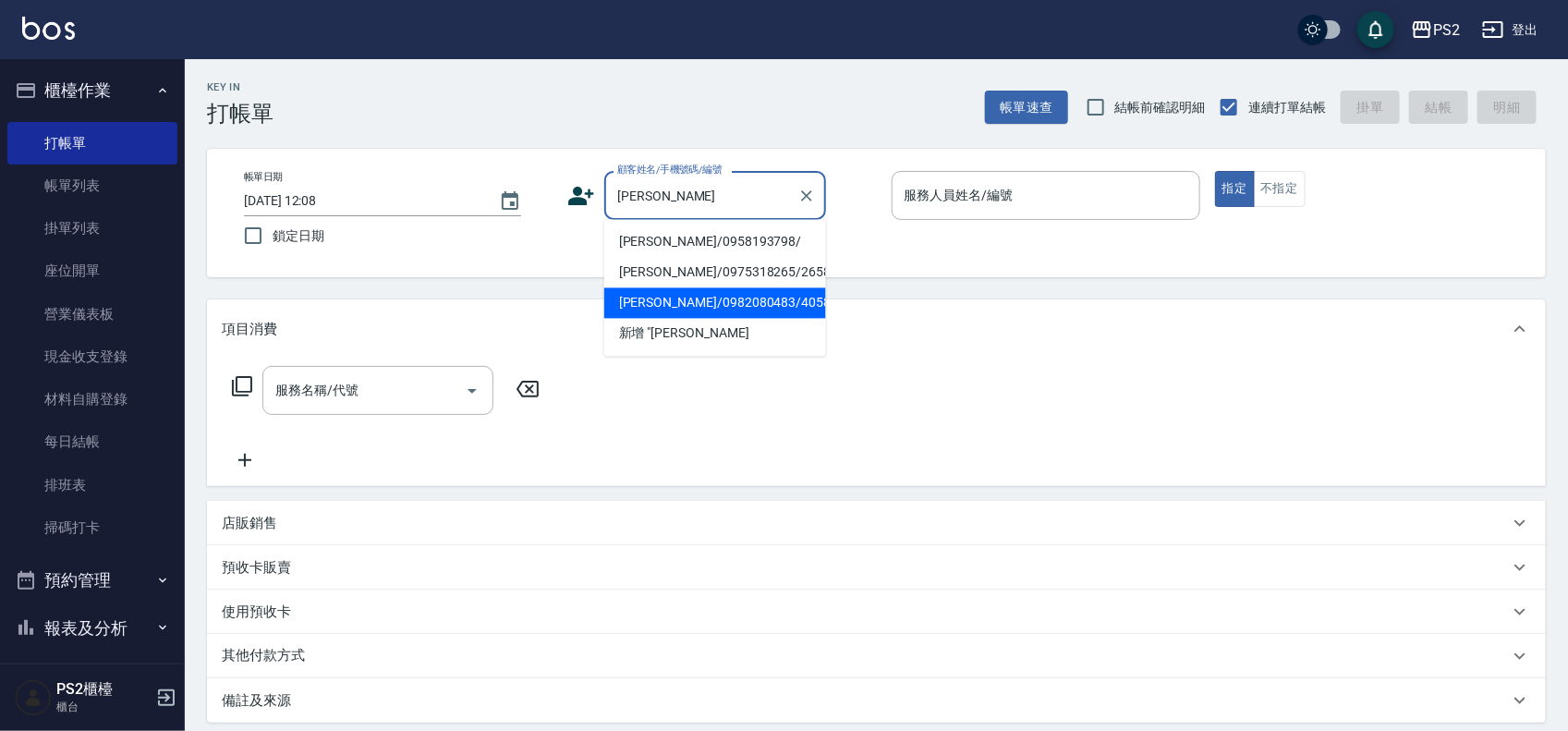
click at [755, 296] on li "[PERSON_NAME]/0982080483/4058" at bounding box center [715, 304] width 221 height 31
type input "[PERSON_NAME]/0982080483/4058"
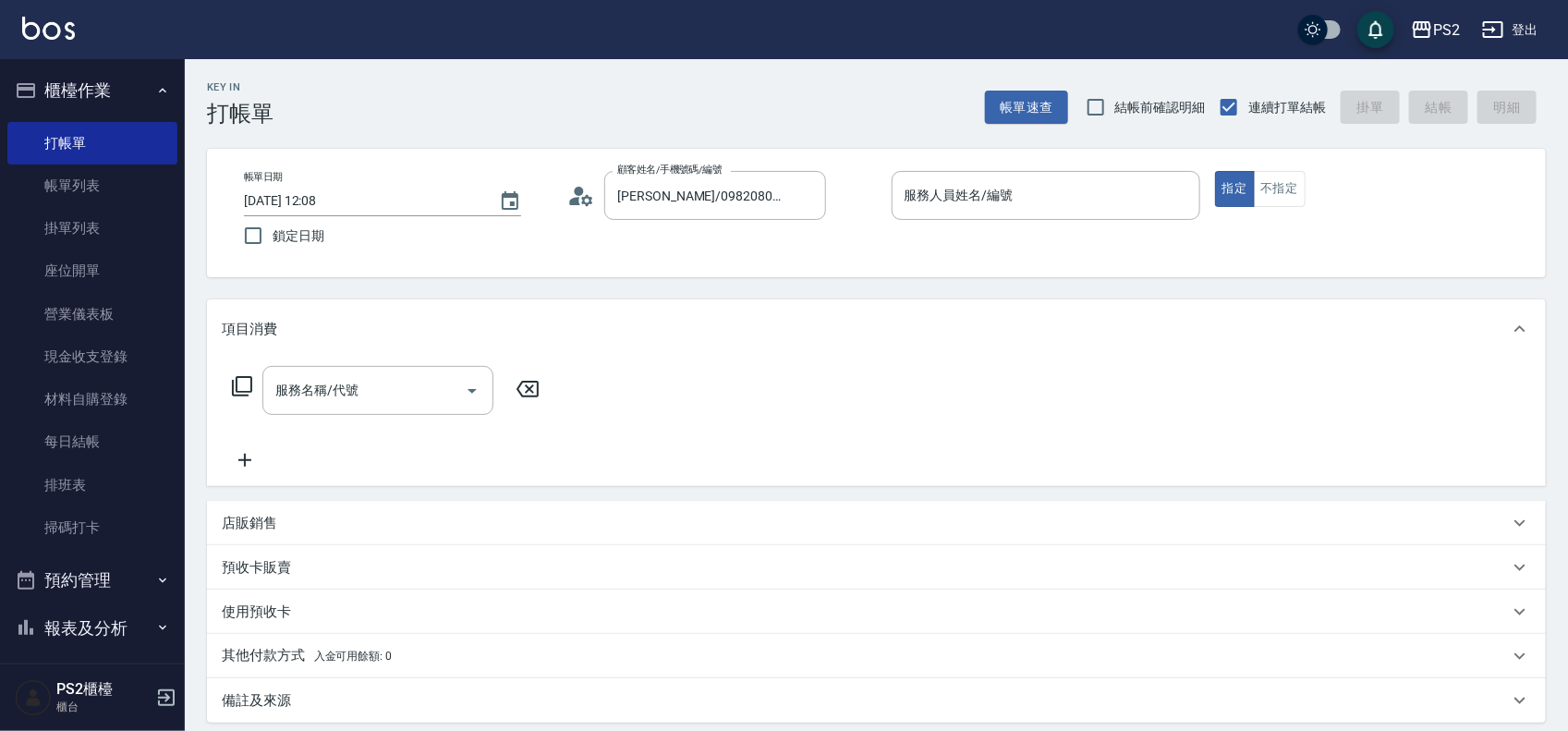
click at [579, 200] on icon at bounding box center [581, 196] width 28 height 28
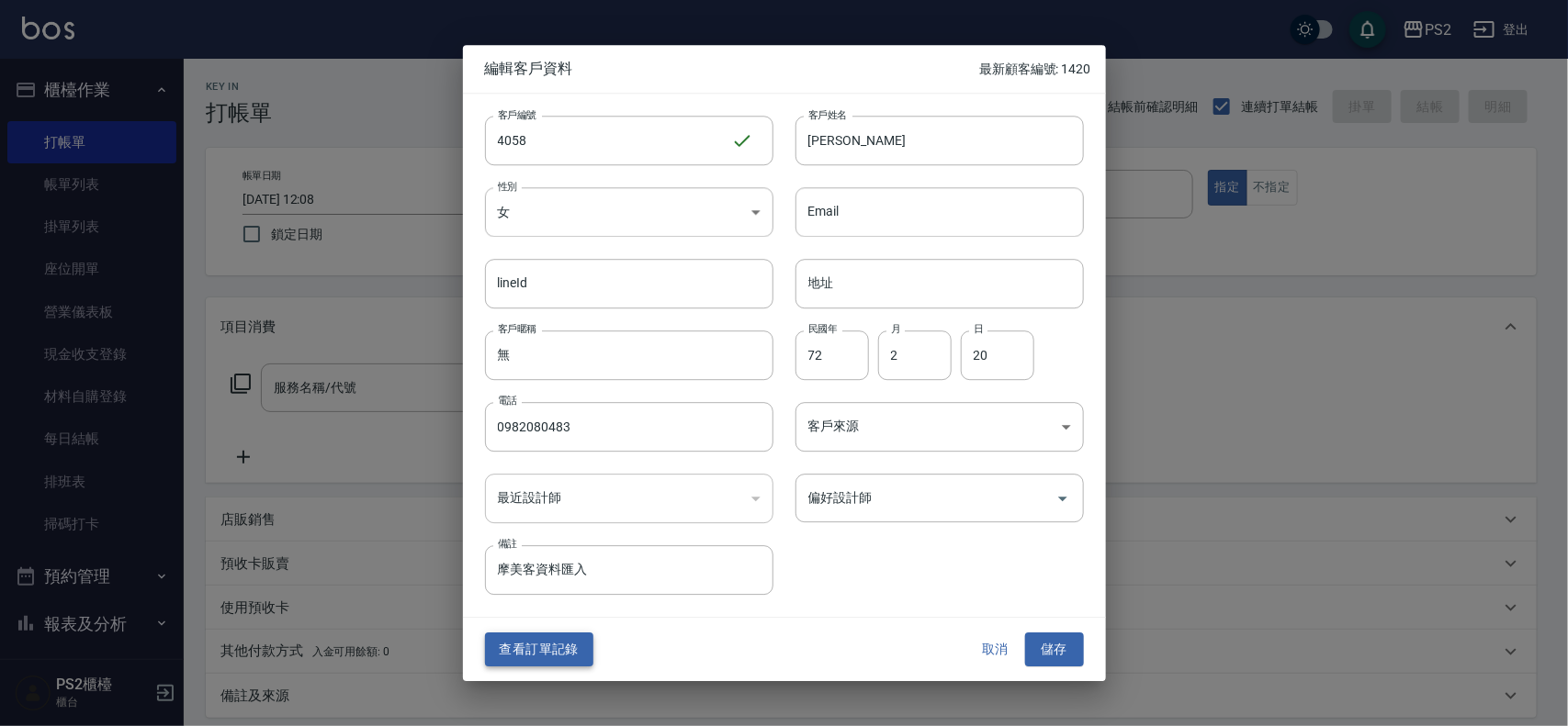
click at [562, 433] on button "查看訂單記錄" at bounding box center [539, 650] width 109 height 34
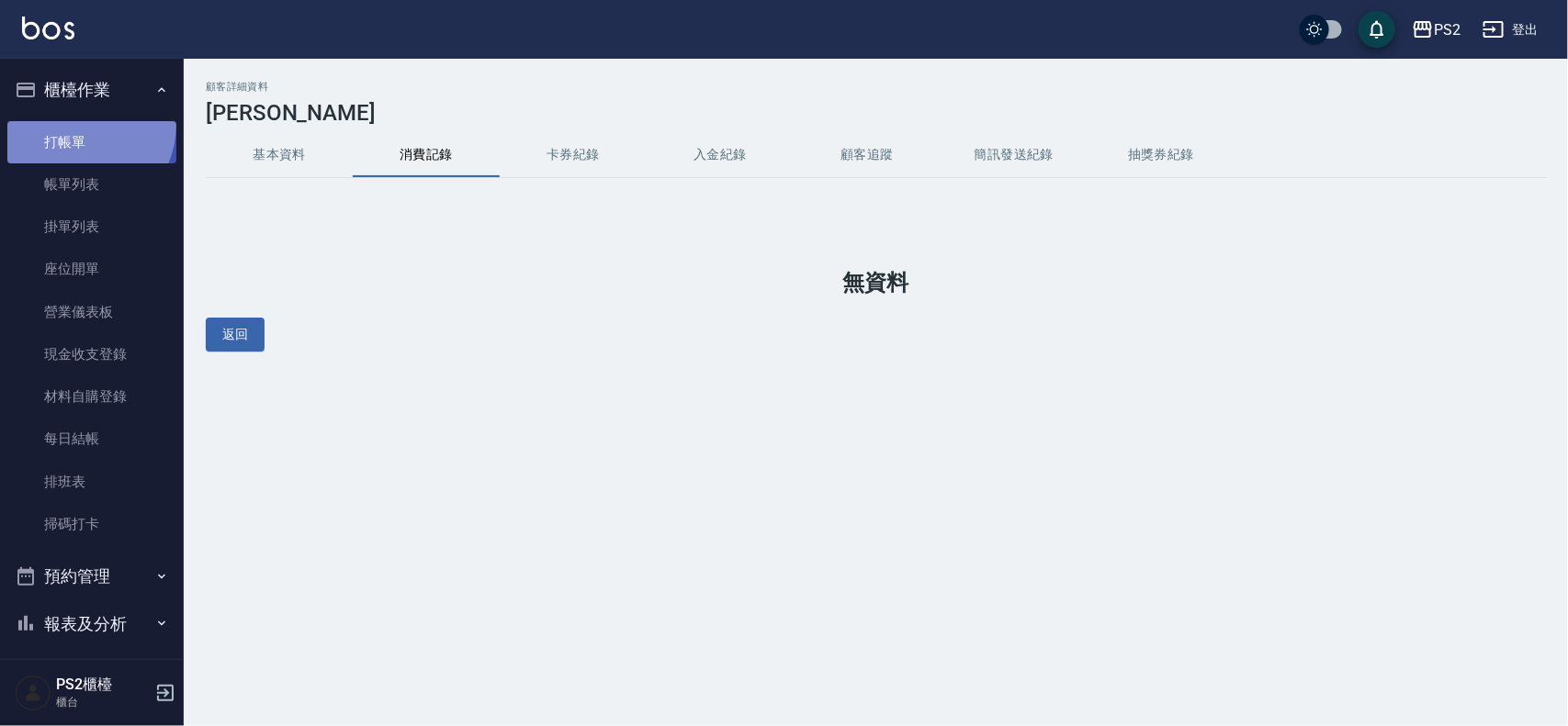
click at [74, 124] on link "打帳單" at bounding box center [92, 142] width 169 height 42
